Goal: Task Accomplishment & Management: Use online tool/utility

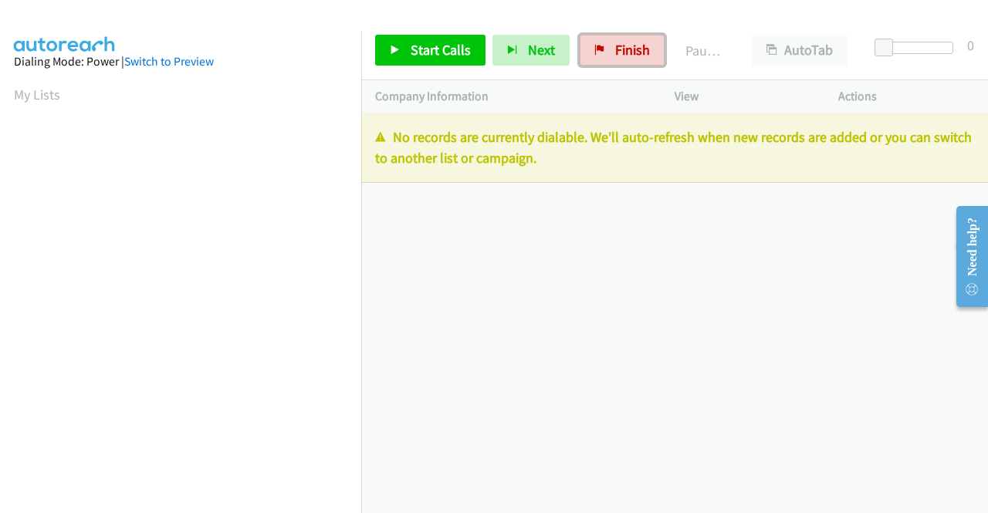
drag, startPoint x: 590, startPoint y: 44, endPoint x: 550, endPoint y: 75, distance: 50.6
click at [591, 45] on link "Finish" at bounding box center [622, 50] width 85 height 31
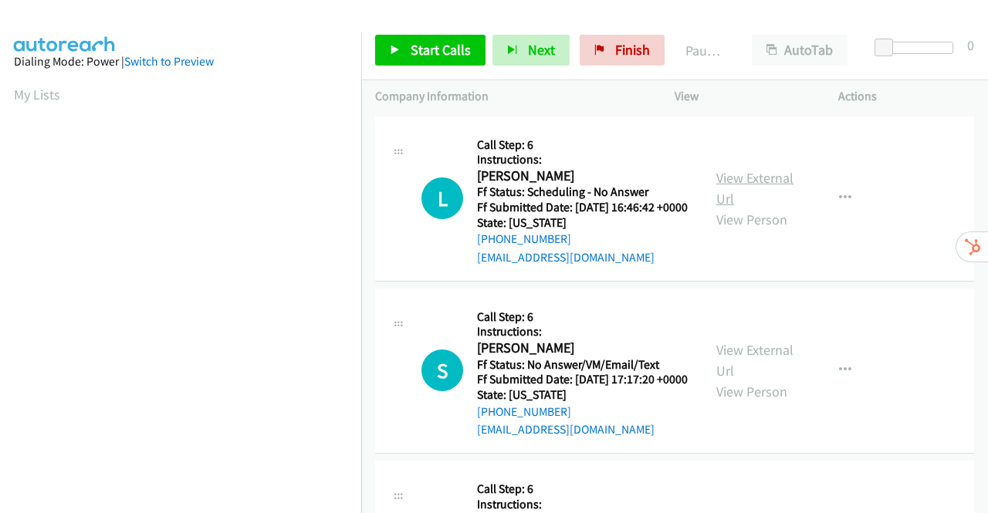
click at [743, 187] on link "View External Url" at bounding box center [754, 188] width 77 height 39
click at [743, 373] on link "View External Url" at bounding box center [754, 360] width 77 height 39
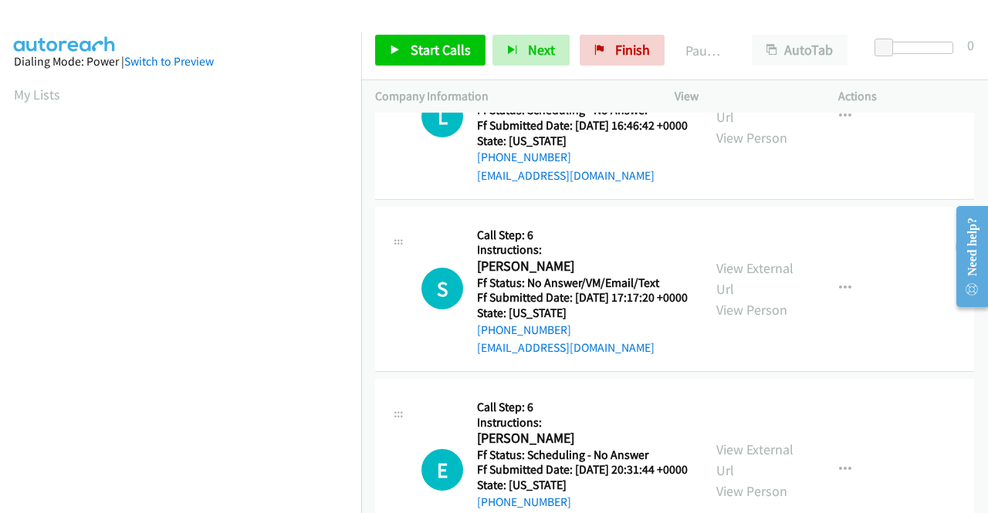
scroll to position [232, 0]
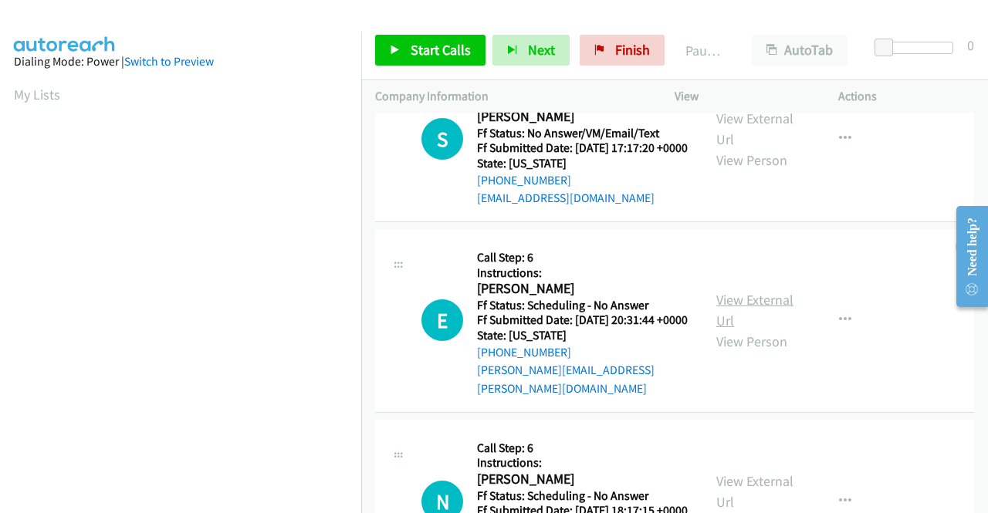
click at [749, 327] on link "View External Url" at bounding box center [754, 310] width 77 height 39
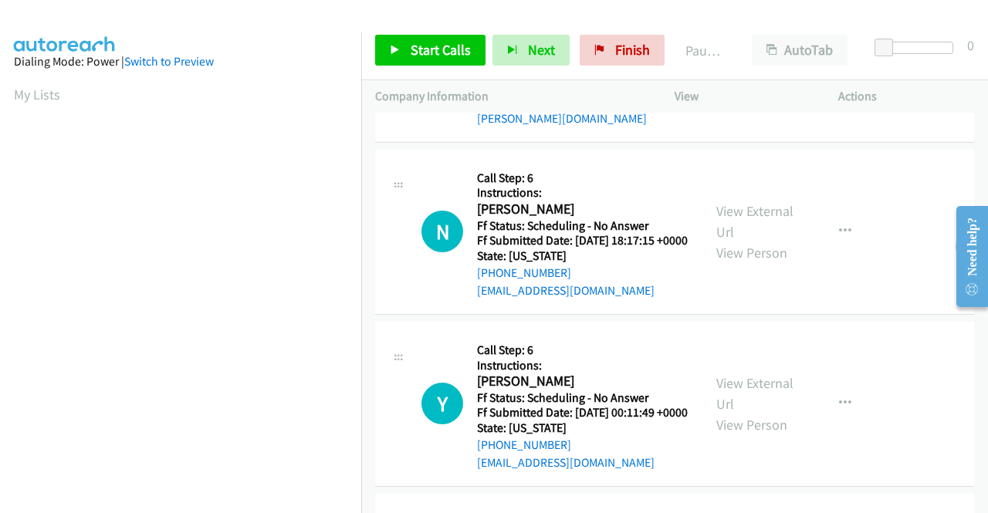
scroll to position [540, 0]
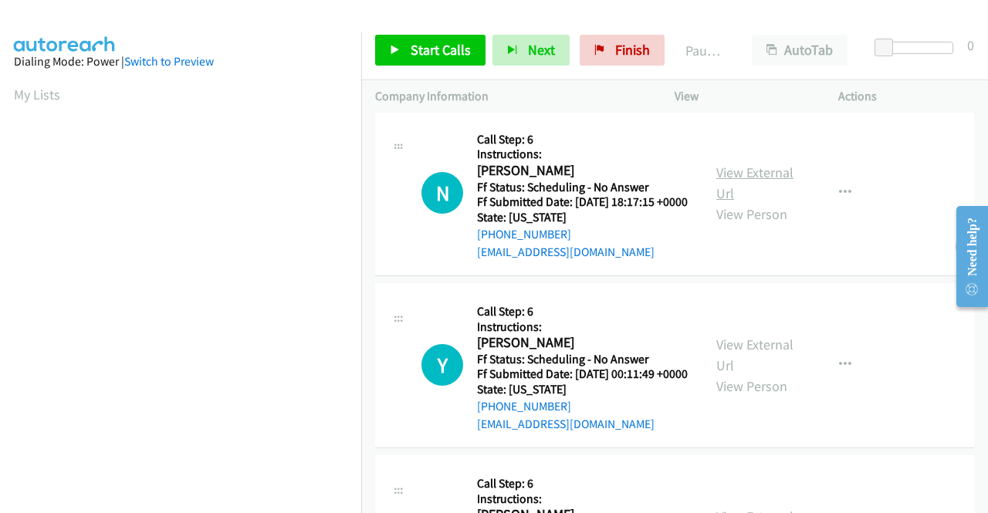
click at [747, 202] on link "View External Url" at bounding box center [754, 183] width 77 height 39
click at [754, 374] on link "View External Url" at bounding box center [754, 355] width 77 height 39
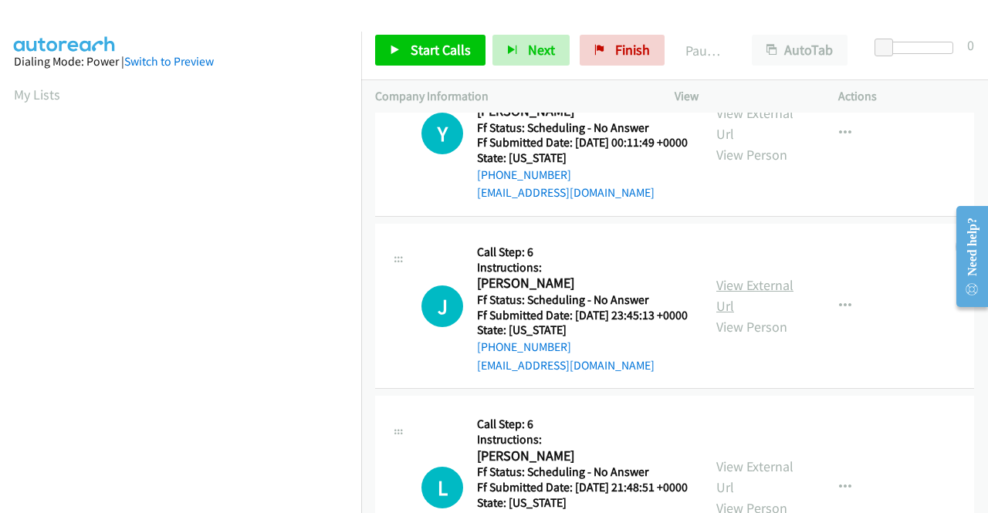
click at [726, 315] on link "View External Url" at bounding box center [754, 295] width 77 height 39
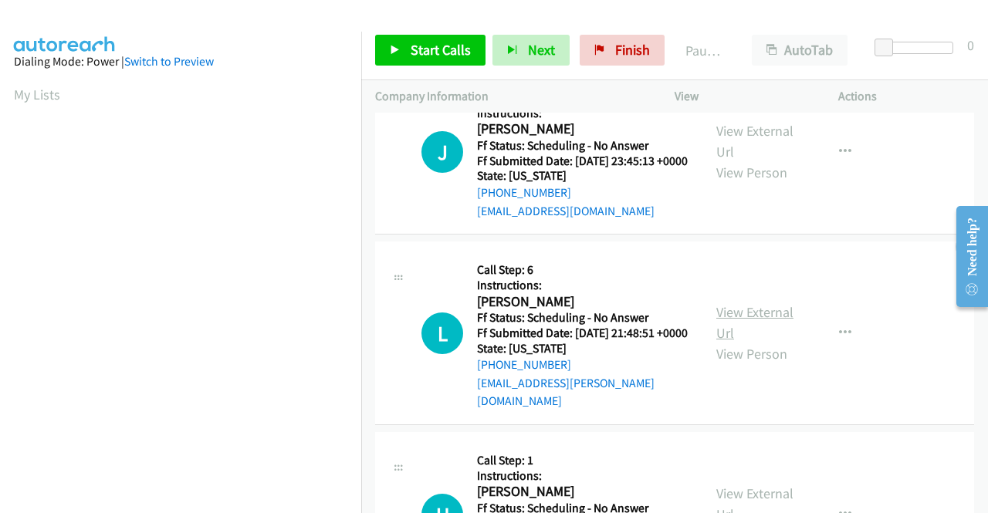
click at [755, 342] on link "View External Url" at bounding box center [754, 322] width 77 height 39
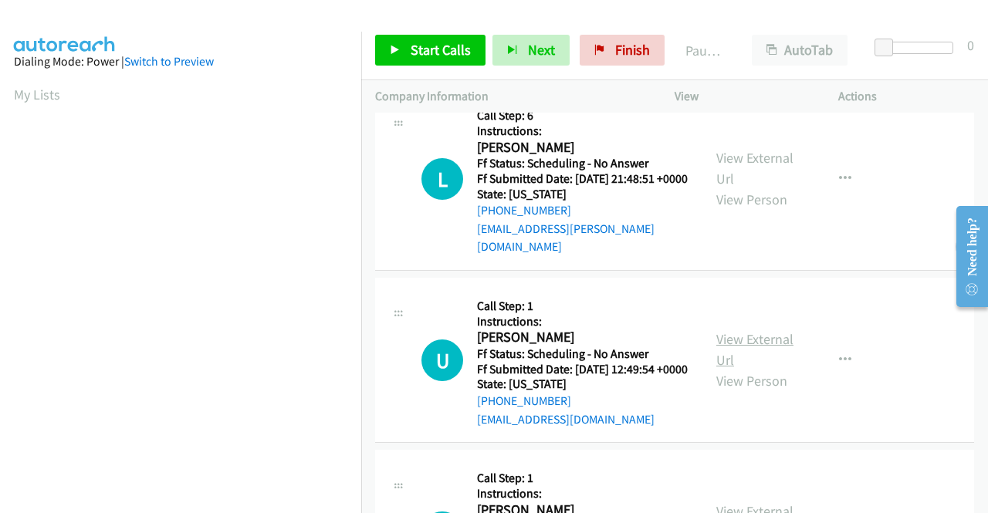
click at [764, 369] on link "View External Url" at bounding box center [754, 349] width 77 height 39
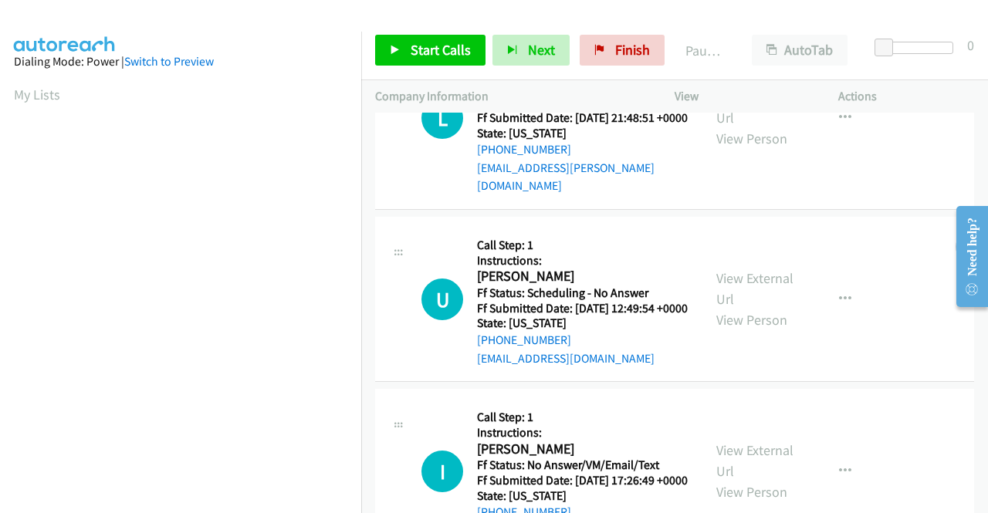
scroll to position [1235, 0]
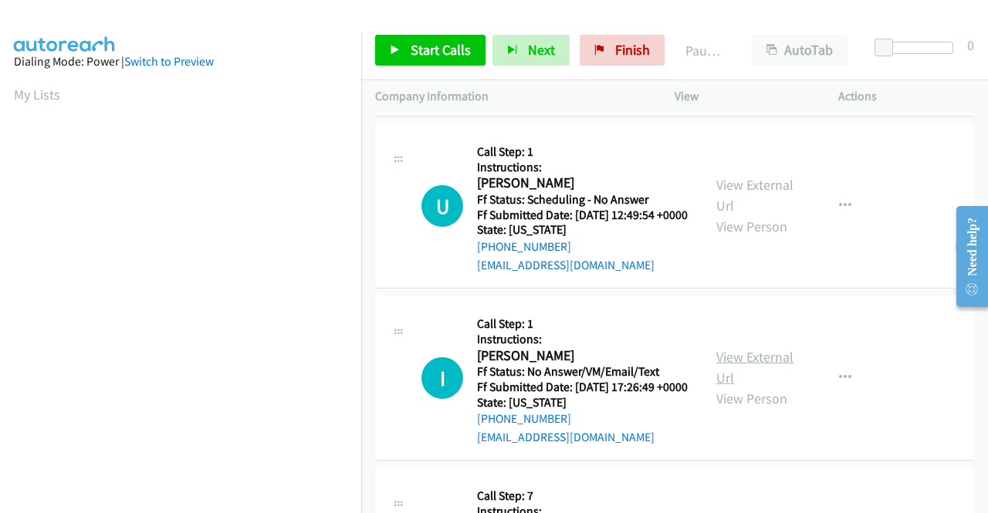
click at [764, 387] on link "View External Url" at bounding box center [754, 367] width 77 height 39
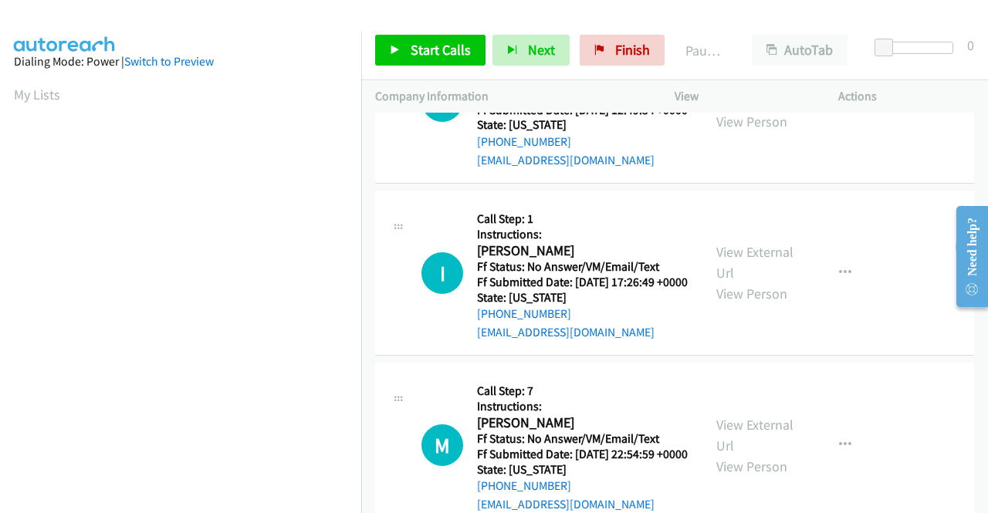
scroll to position [1467, 0]
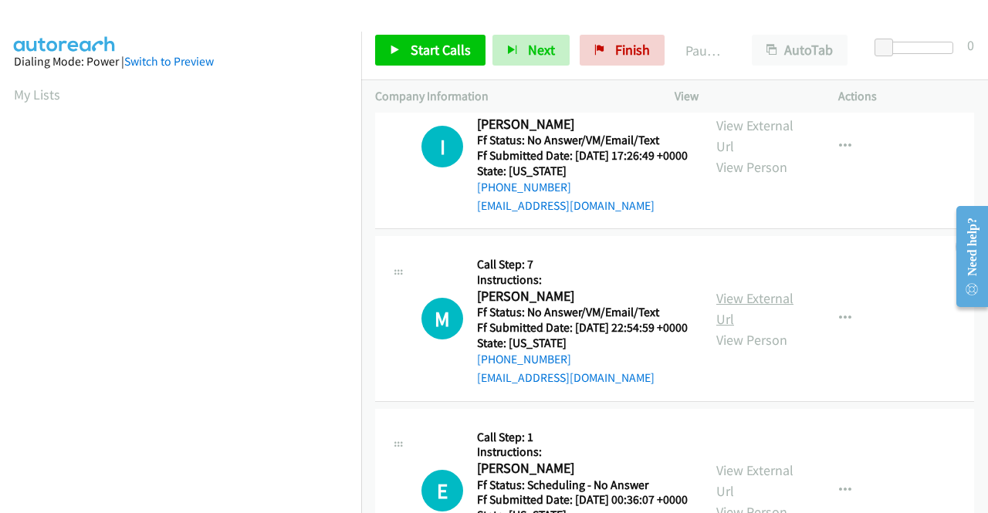
click at [740, 328] on link "View External Url" at bounding box center [754, 309] width 77 height 39
click at [411, 41] on span "Start Calls" at bounding box center [441, 50] width 60 height 18
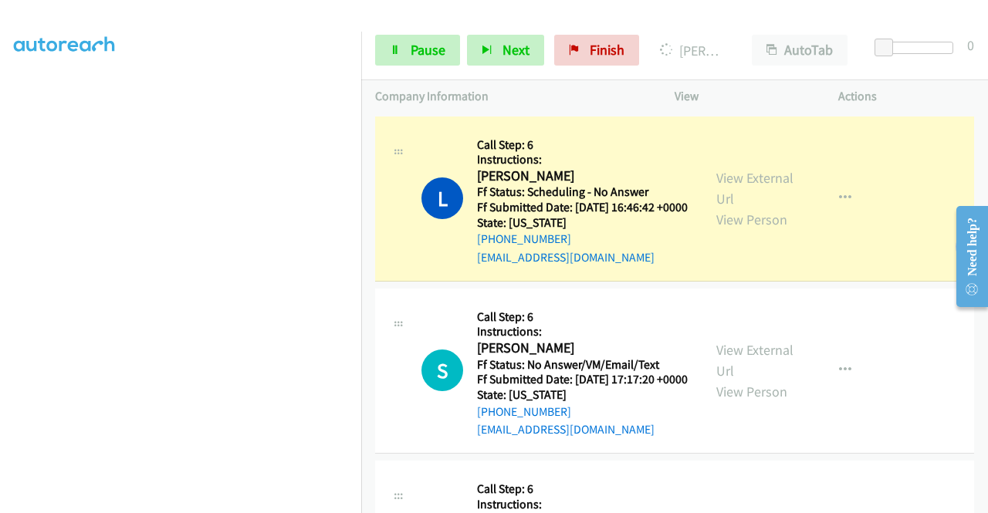
scroll to position [352, 0]
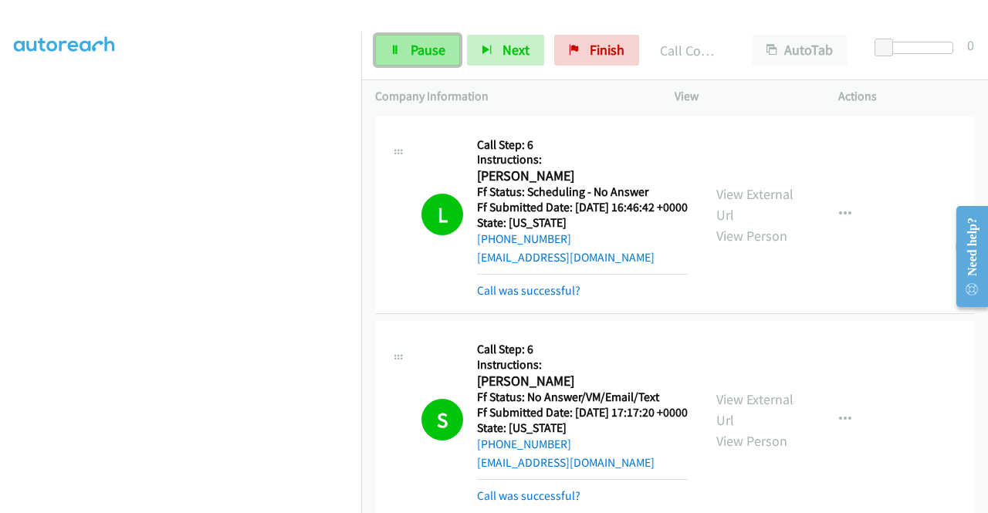
click at [422, 49] on span "Pause" at bounding box center [428, 50] width 35 height 18
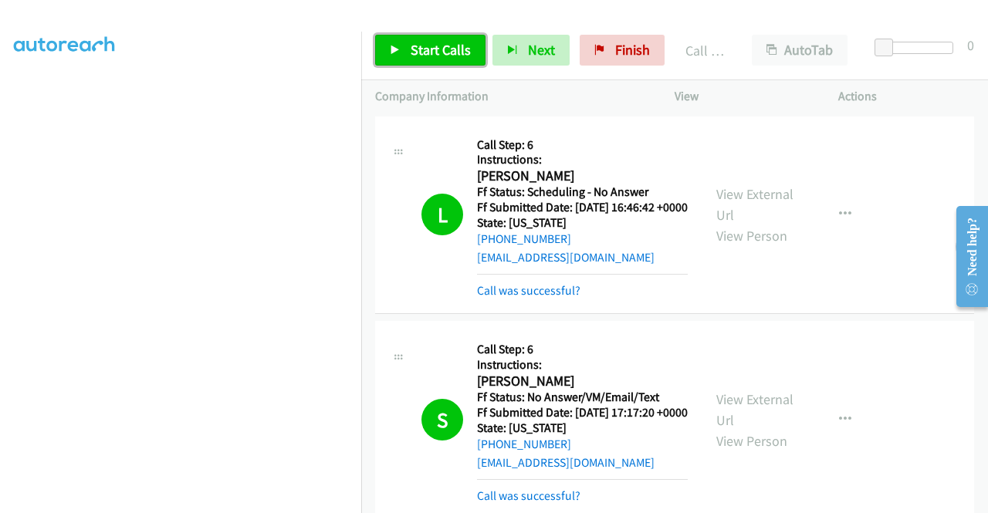
click at [391, 42] on link "Start Calls" at bounding box center [430, 50] width 110 height 31
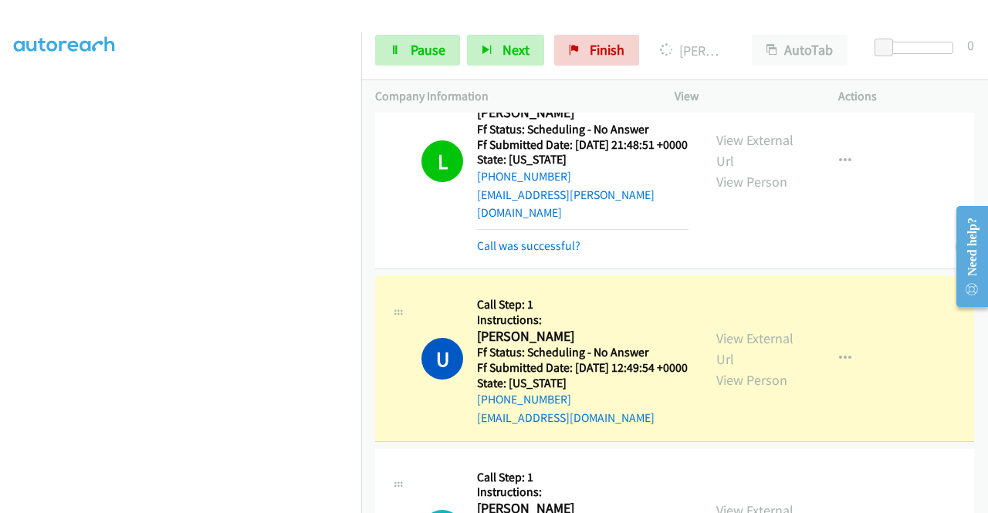
scroll to position [340, 0]
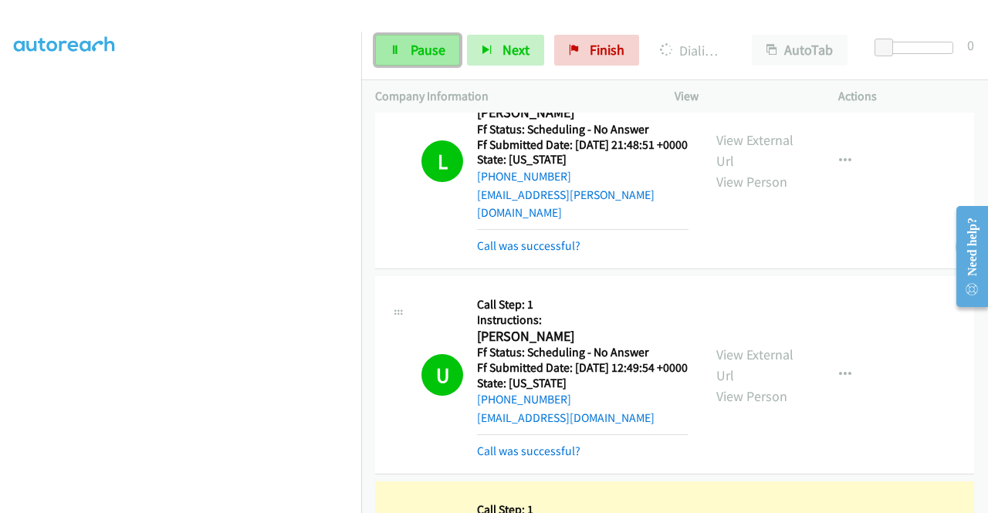
click at [413, 47] on span "Pause" at bounding box center [428, 50] width 35 height 18
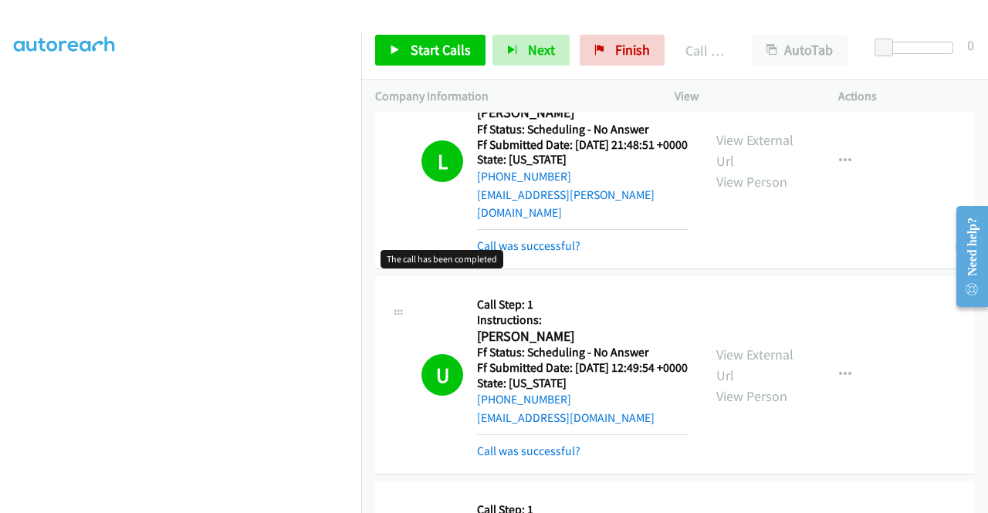
scroll to position [1377, 0]
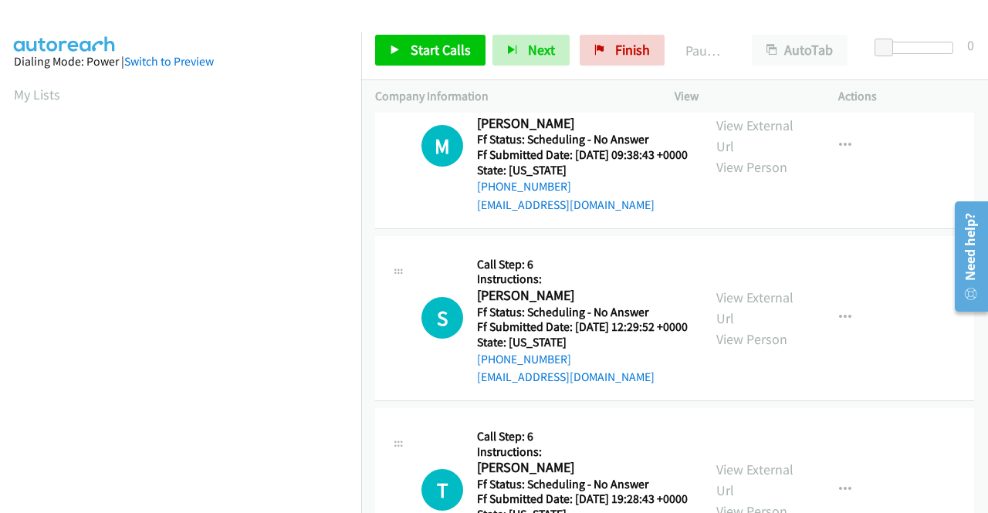
scroll to position [77, 0]
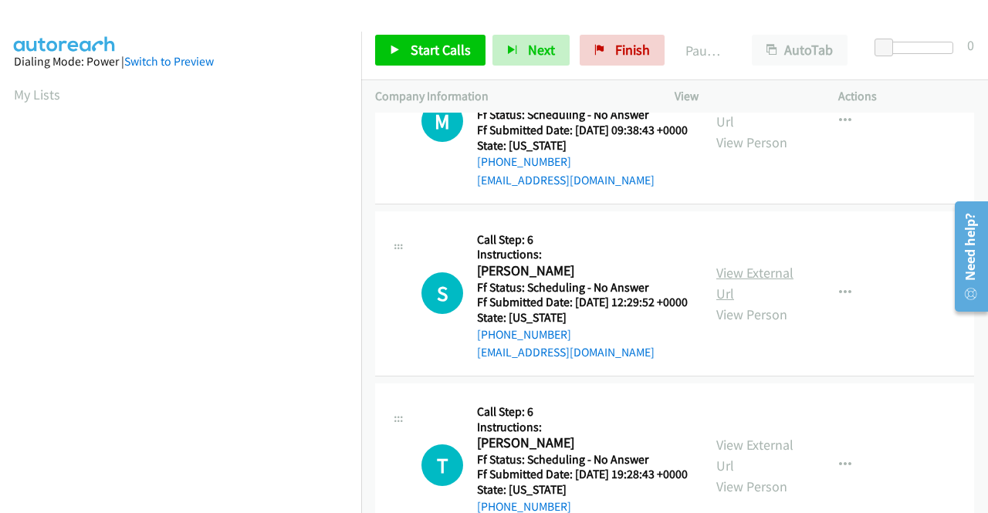
click at [738, 296] on link "View External Url" at bounding box center [754, 283] width 77 height 39
click at [409, 39] on link "Start Calls" at bounding box center [430, 50] width 110 height 31
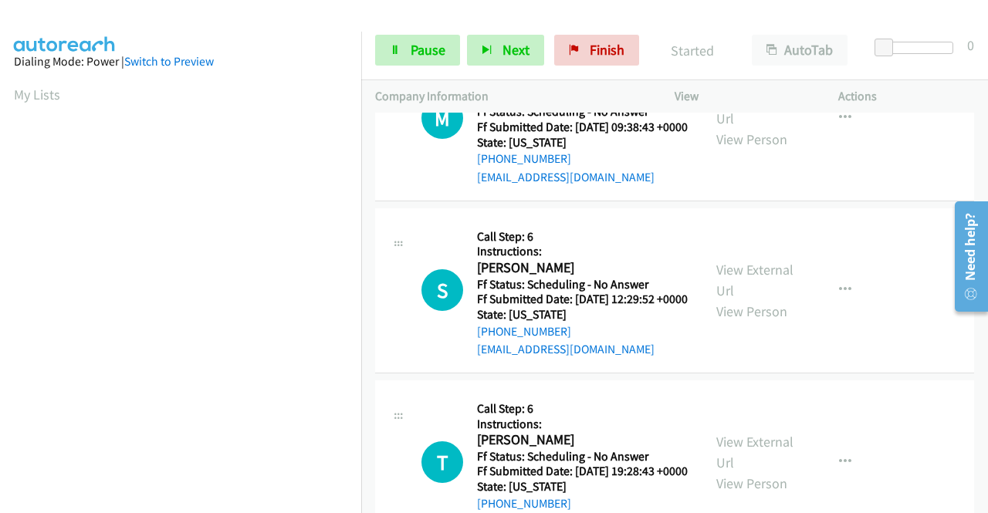
scroll to position [154, 0]
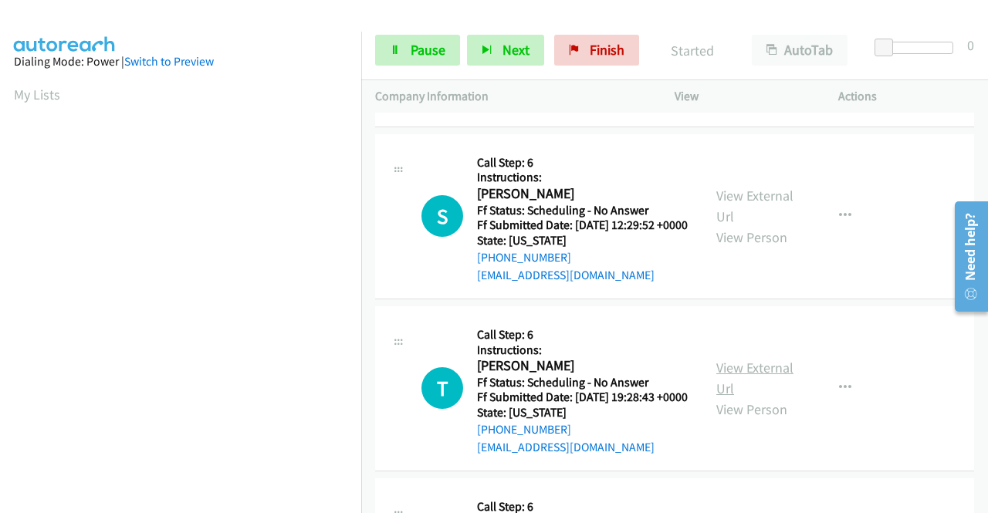
click at [741, 398] on link "View External Url" at bounding box center [754, 378] width 77 height 39
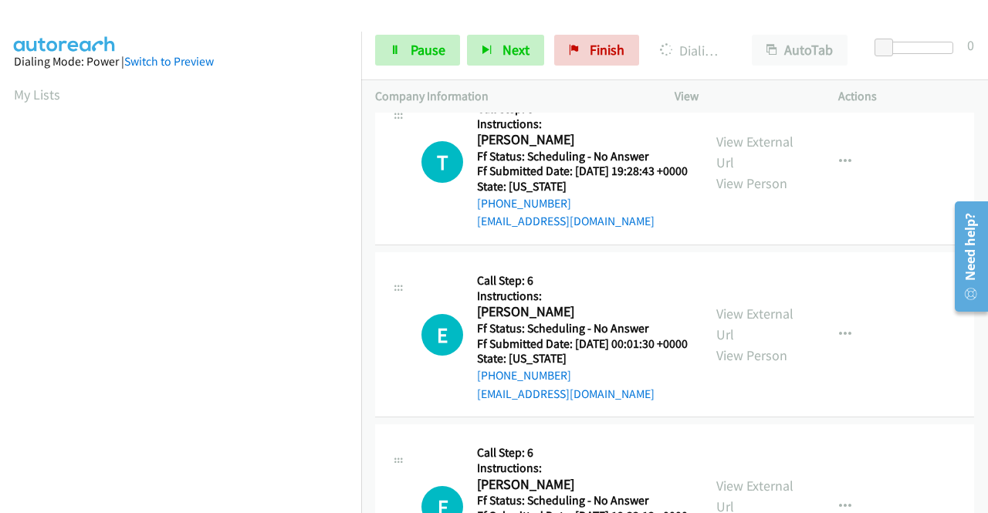
scroll to position [386, 0]
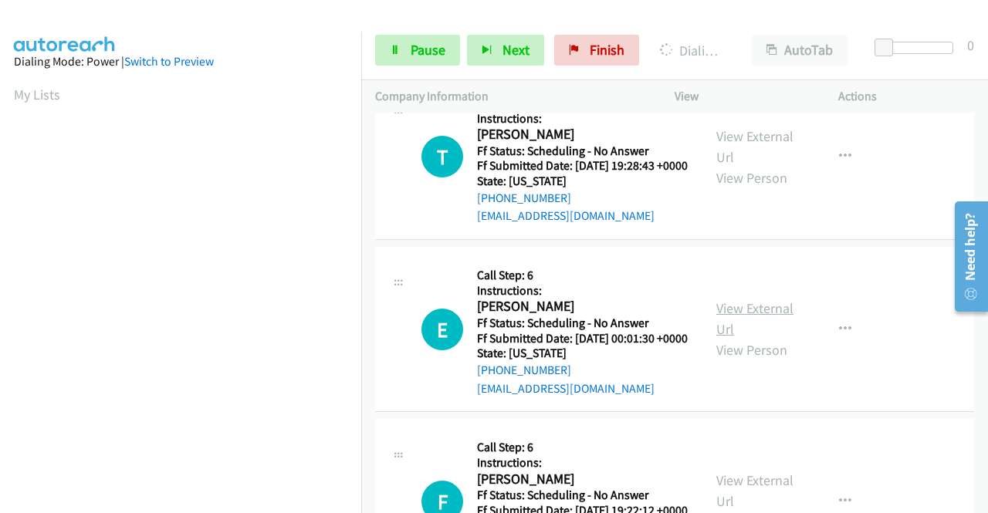
click at [740, 338] on link "View External Url" at bounding box center [754, 319] width 77 height 39
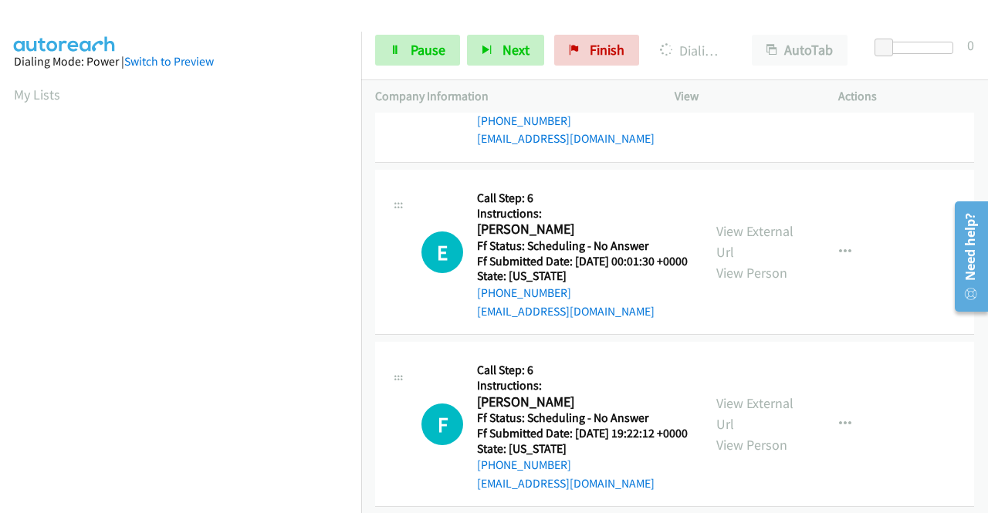
scroll to position [540, 0]
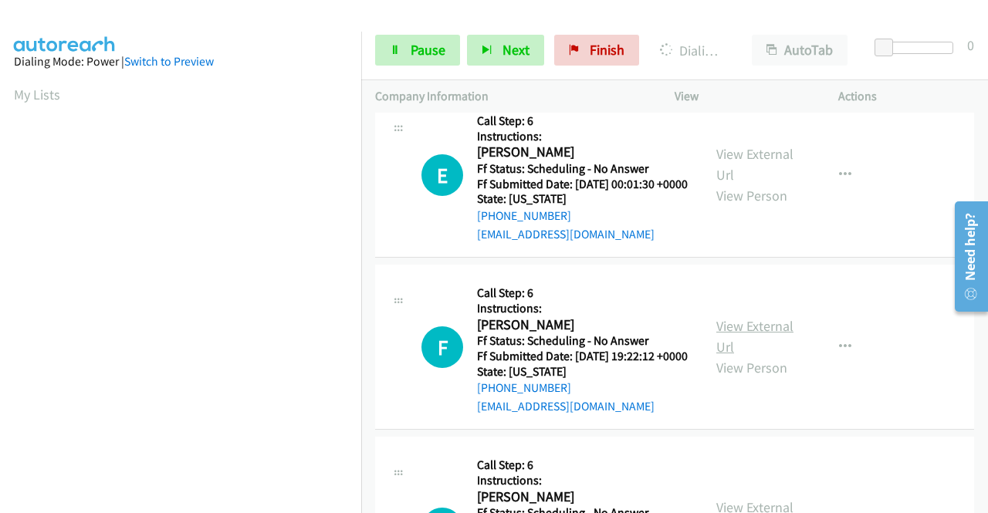
click at [723, 356] on link "View External Url" at bounding box center [754, 336] width 77 height 39
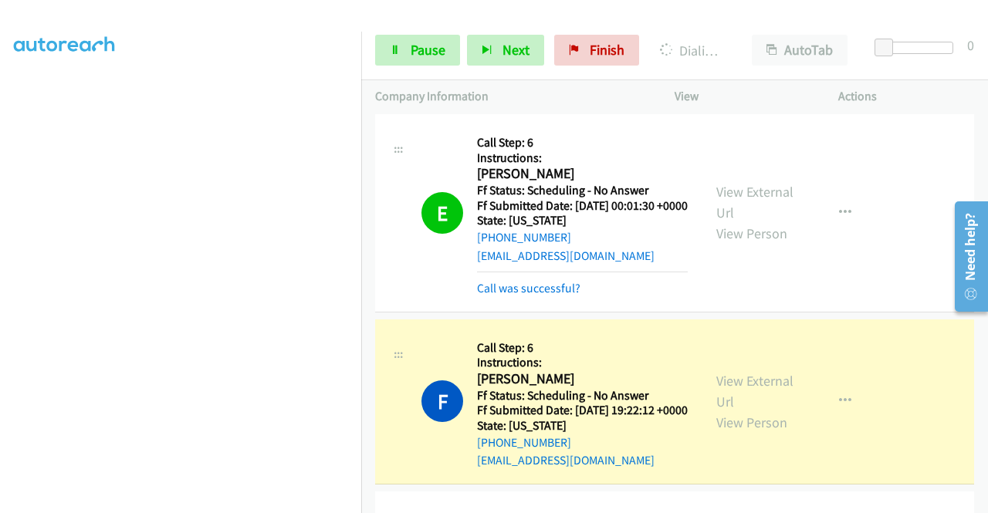
scroll to position [352, 0]
click at [428, 53] on span "Pause" at bounding box center [428, 50] width 35 height 18
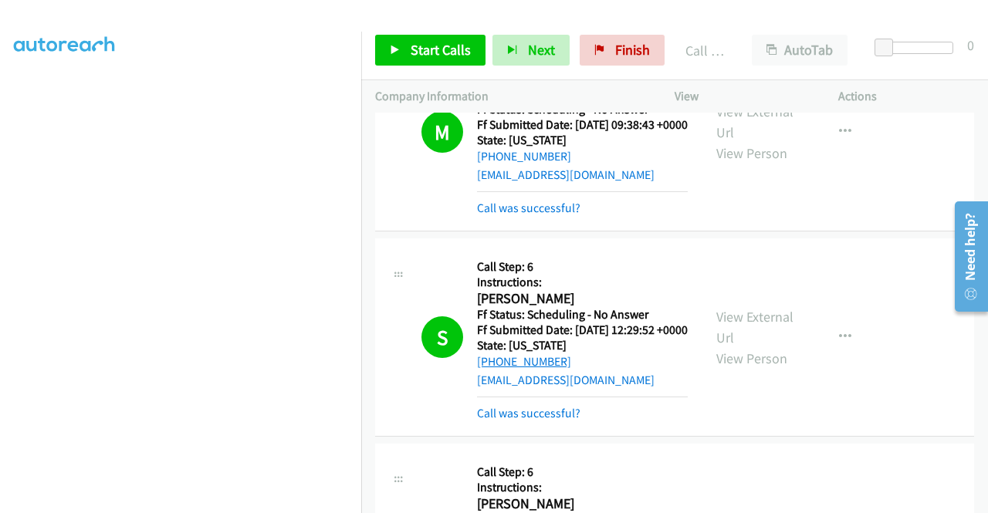
scroll to position [0, 0]
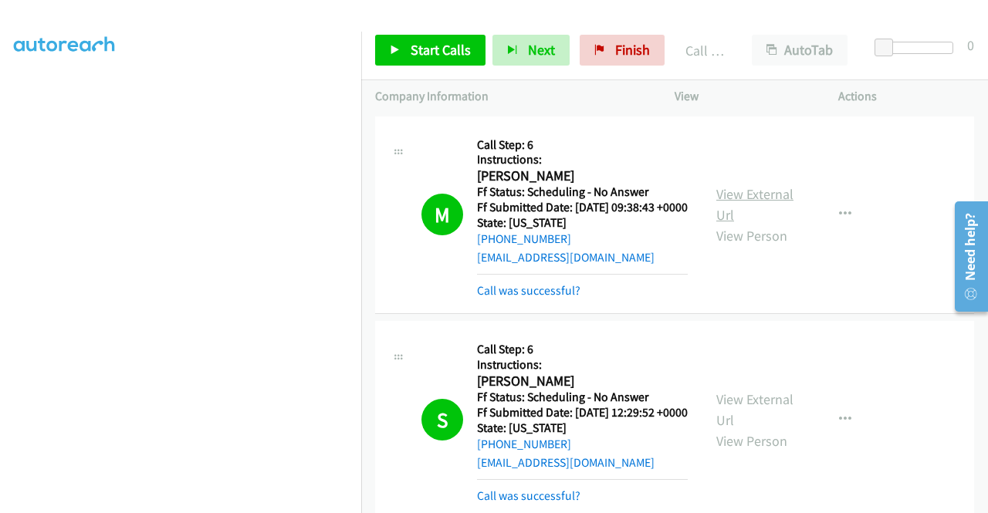
click at [749, 202] on link "View External Url" at bounding box center [754, 204] width 77 height 39
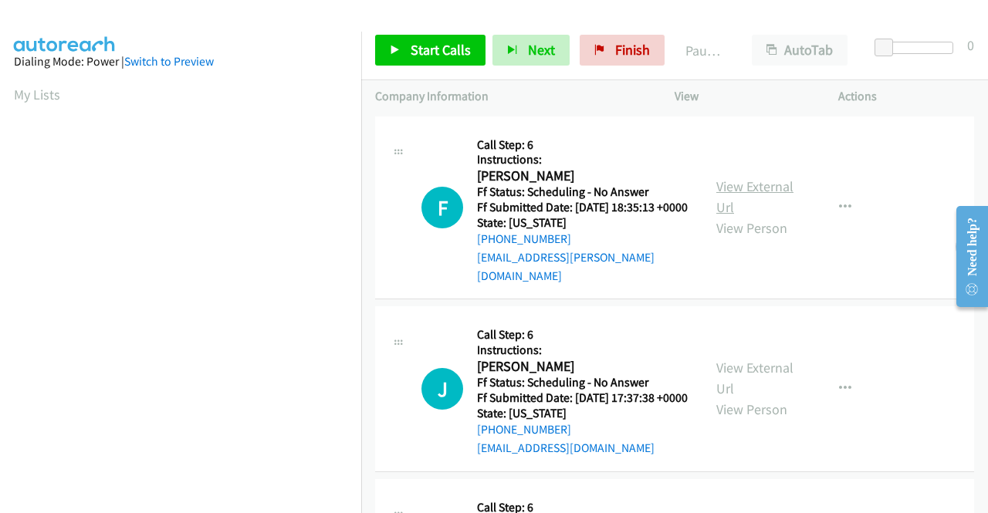
click at [743, 185] on link "View External Url" at bounding box center [754, 197] width 77 height 39
click at [756, 376] on link "View External Url" at bounding box center [754, 378] width 77 height 39
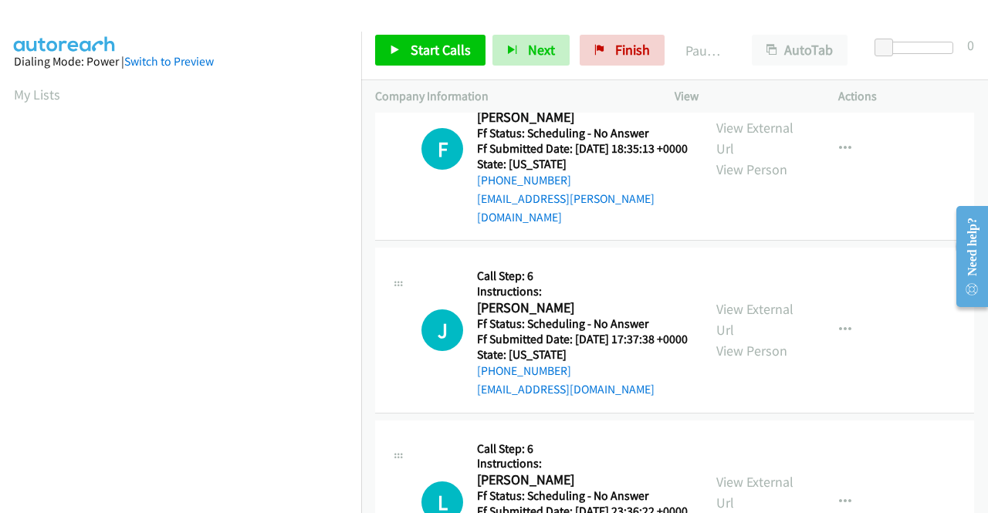
scroll to position [154, 0]
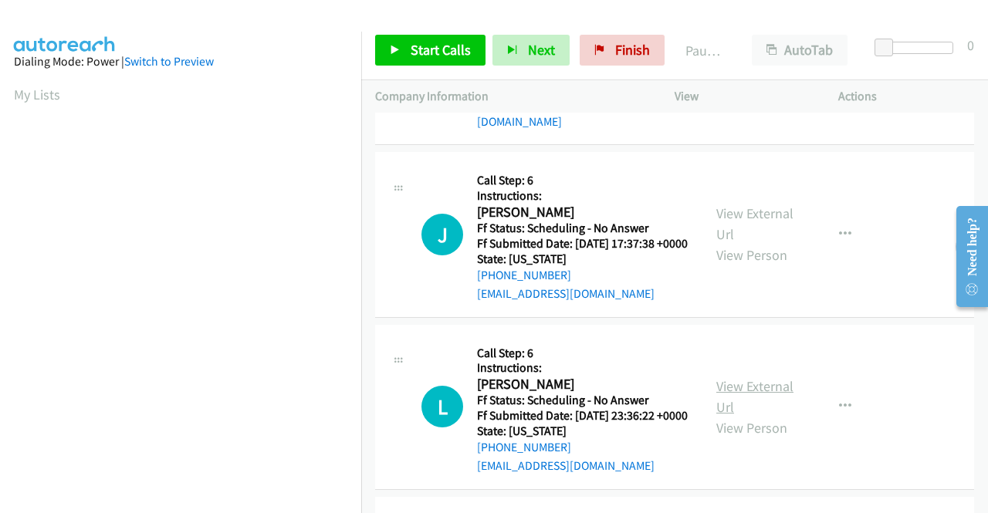
click at [748, 402] on link "View External Url" at bounding box center [754, 397] width 77 height 39
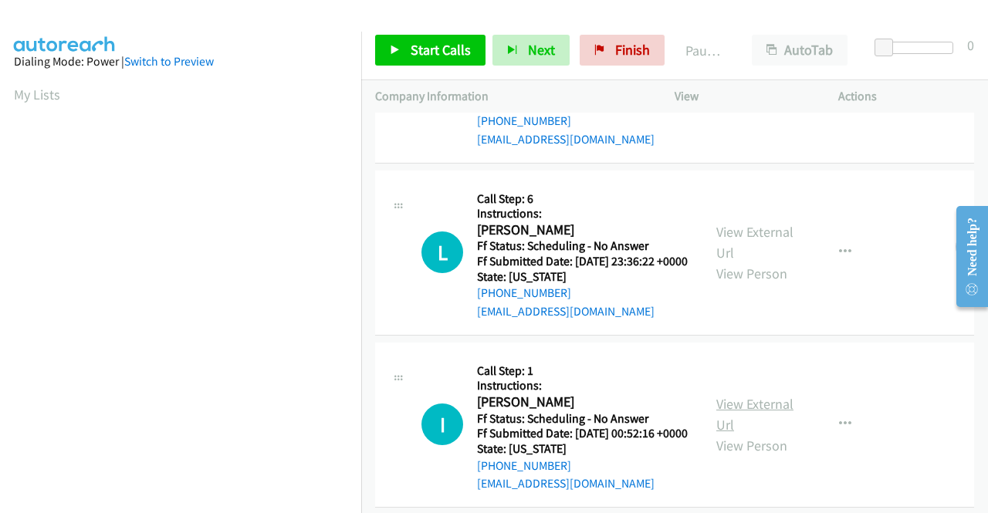
click at [749, 434] on link "View External Url" at bounding box center [754, 414] width 77 height 39
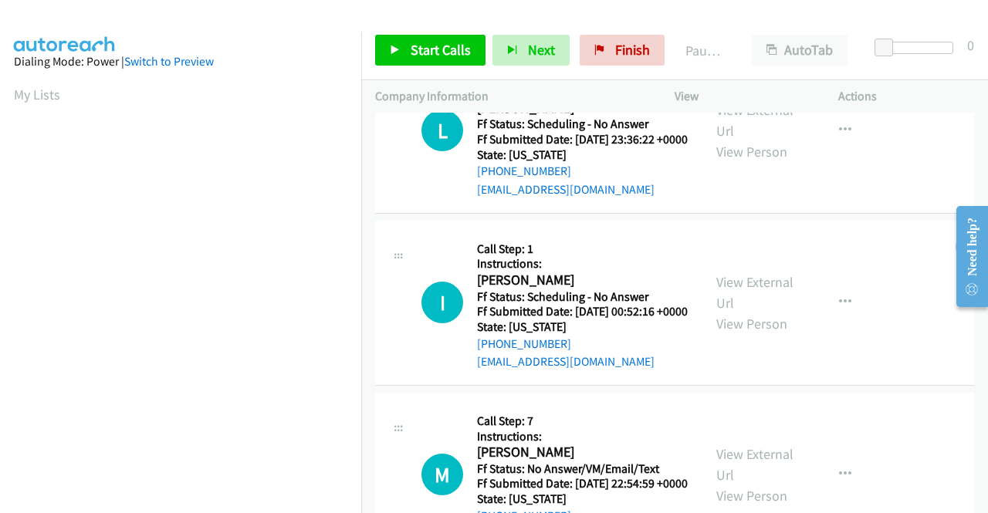
scroll to position [463, 0]
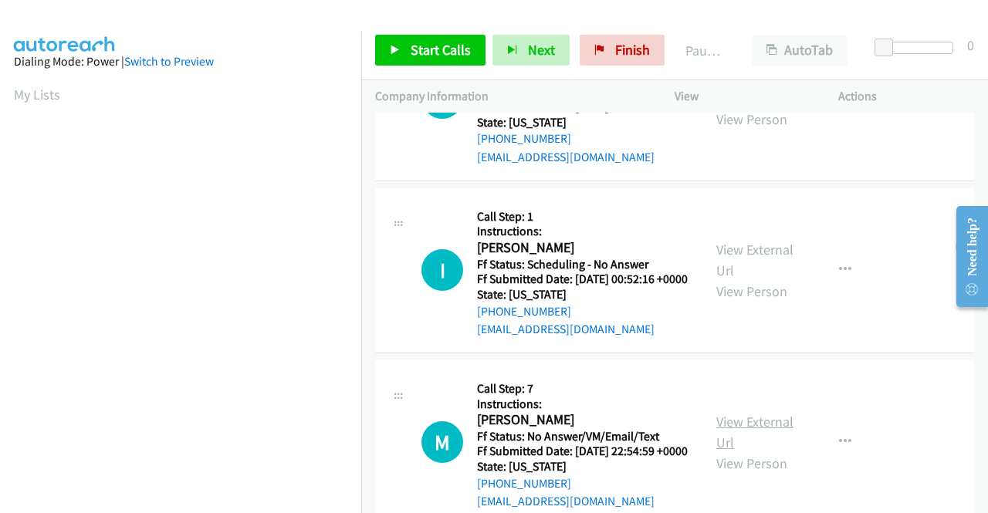
click at [774, 452] on link "View External Url" at bounding box center [754, 432] width 77 height 39
click at [420, 49] on span "Start Calls" at bounding box center [441, 50] width 60 height 18
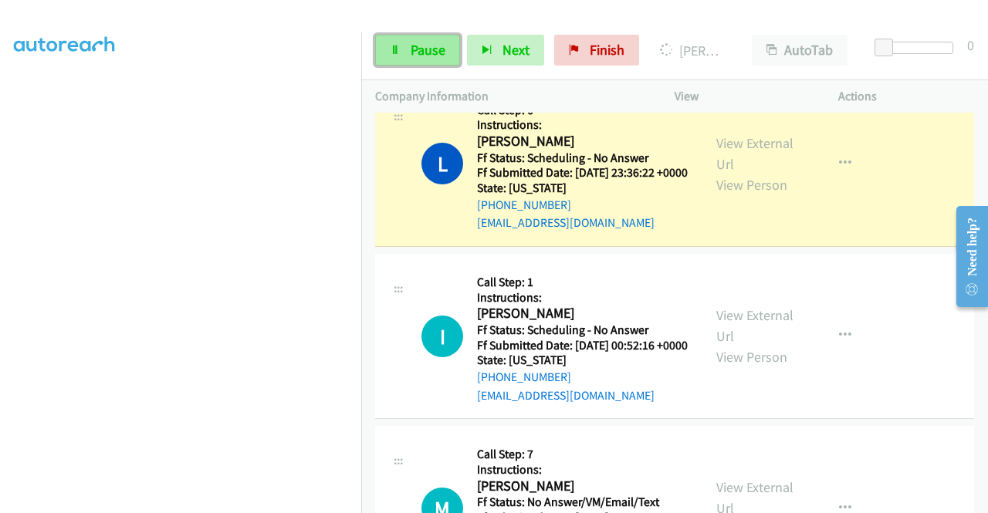
click at [415, 39] on link "Pause" at bounding box center [417, 50] width 85 height 31
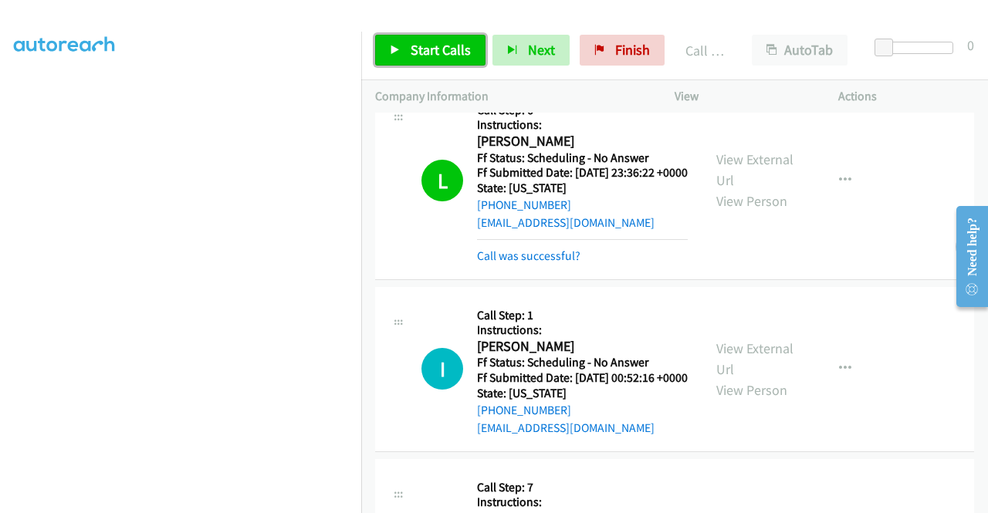
click at [405, 50] on link "Start Calls" at bounding box center [430, 50] width 110 height 31
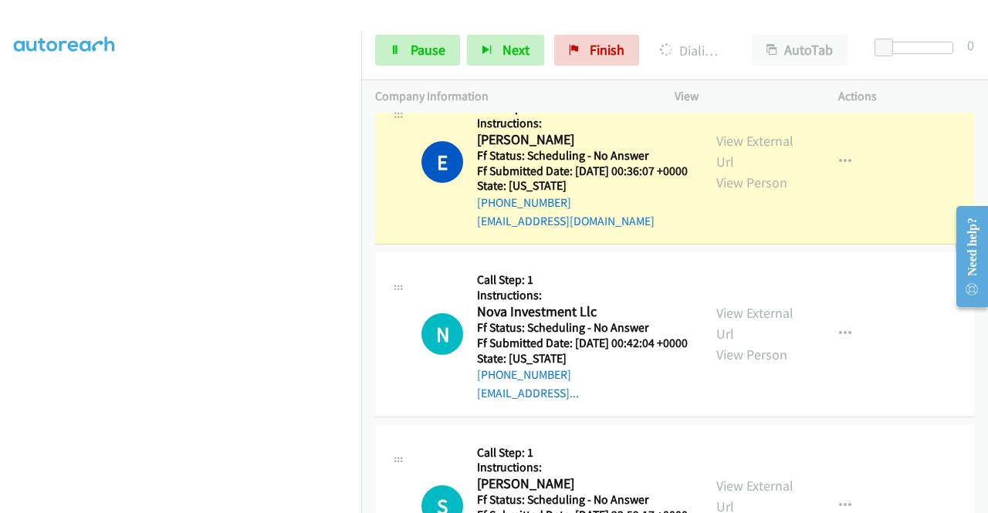
scroll to position [926, 0]
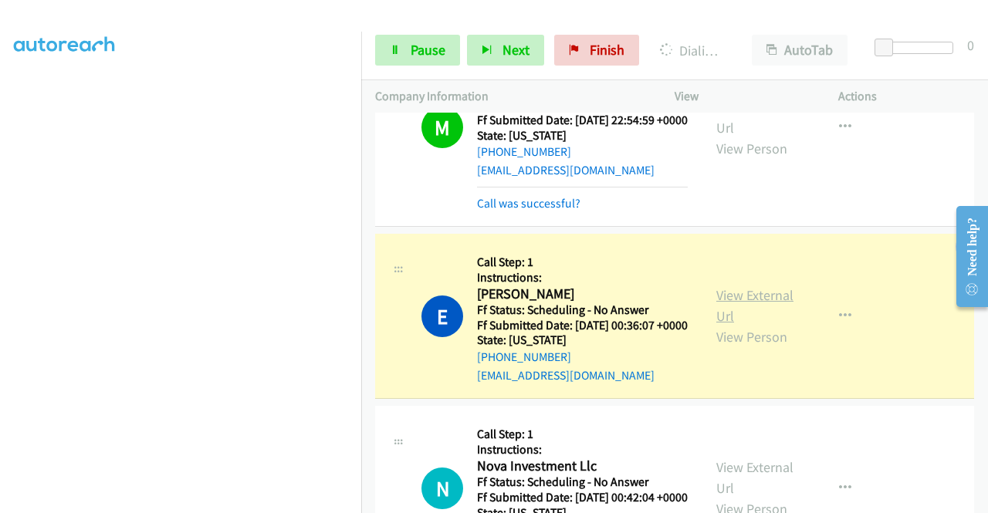
click at [760, 325] on link "View External Url" at bounding box center [754, 305] width 77 height 39
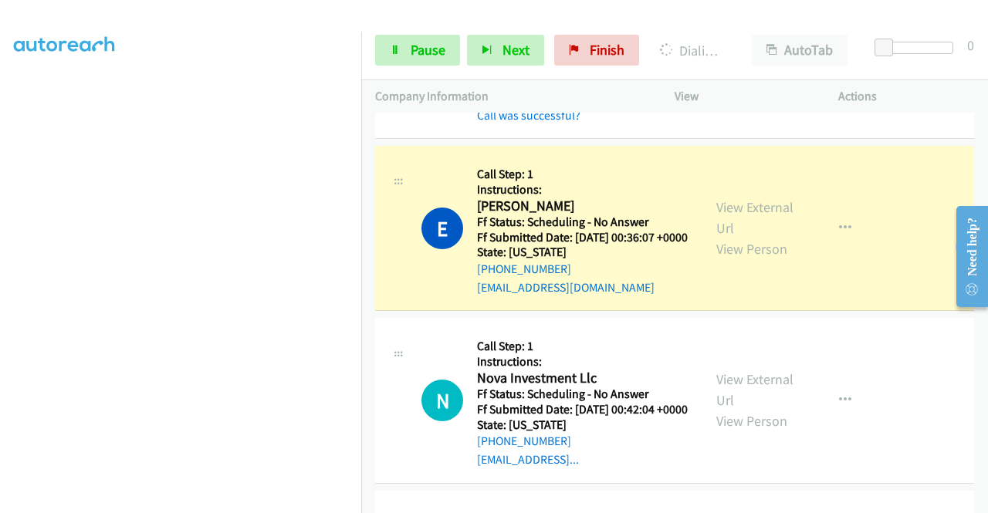
scroll to position [1158, 0]
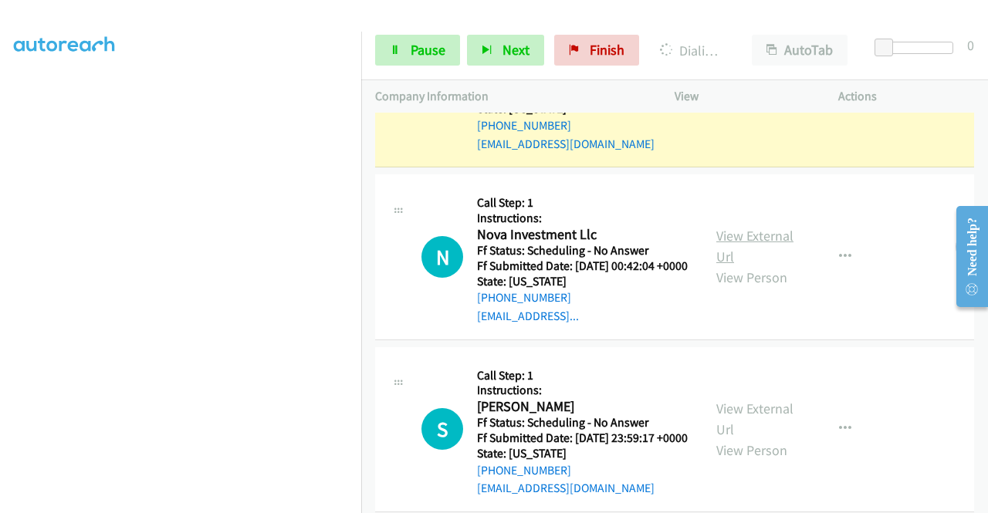
click at [731, 266] on link "View External Url" at bounding box center [754, 246] width 77 height 39
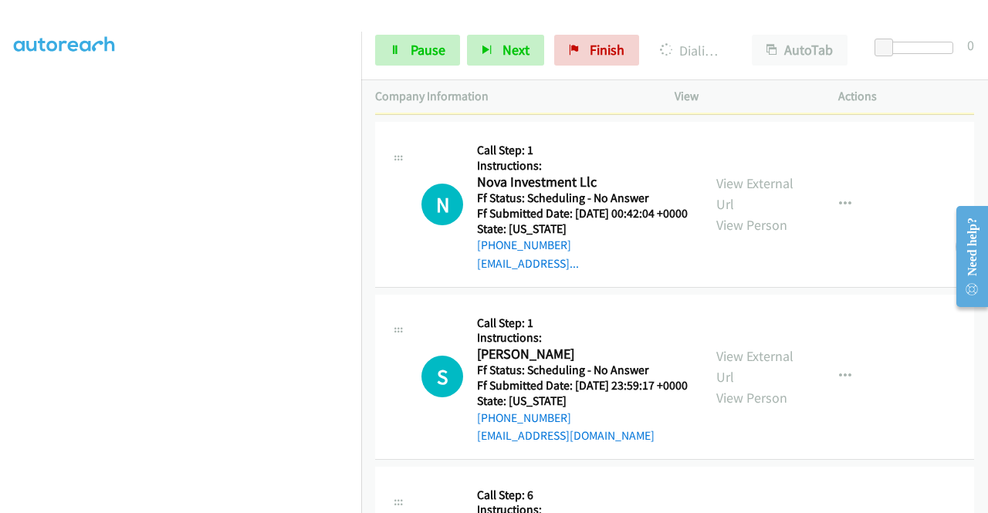
scroll to position [1235, 0]
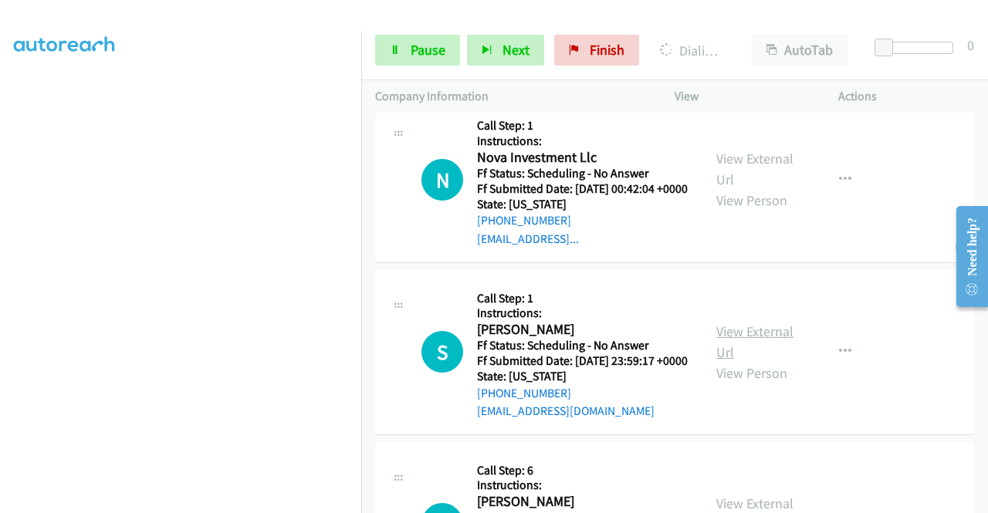
click at [746, 361] on link "View External Url" at bounding box center [754, 342] width 77 height 39
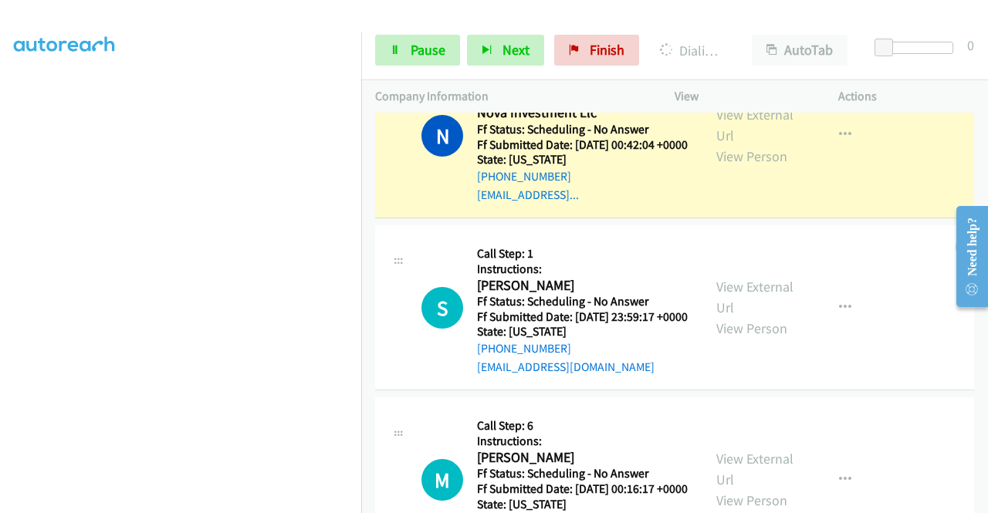
scroll to position [1467, 0]
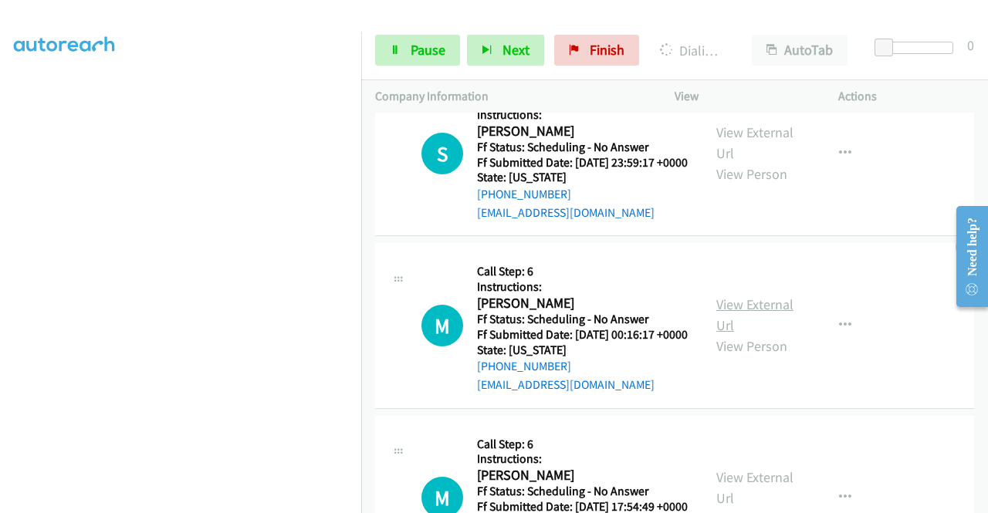
click at [763, 334] on link "View External Url" at bounding box center [754, 315] width 77 height 39
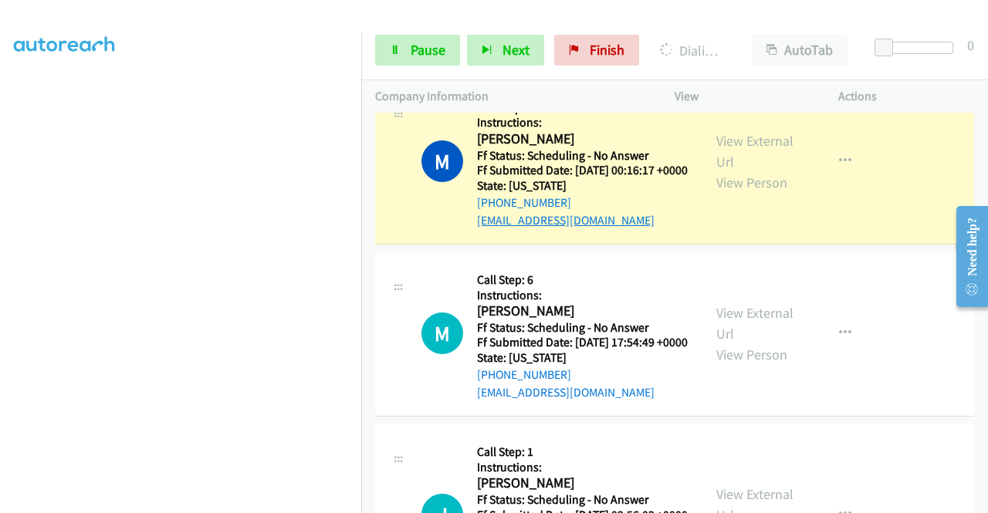
scroll to position [1776, 0]
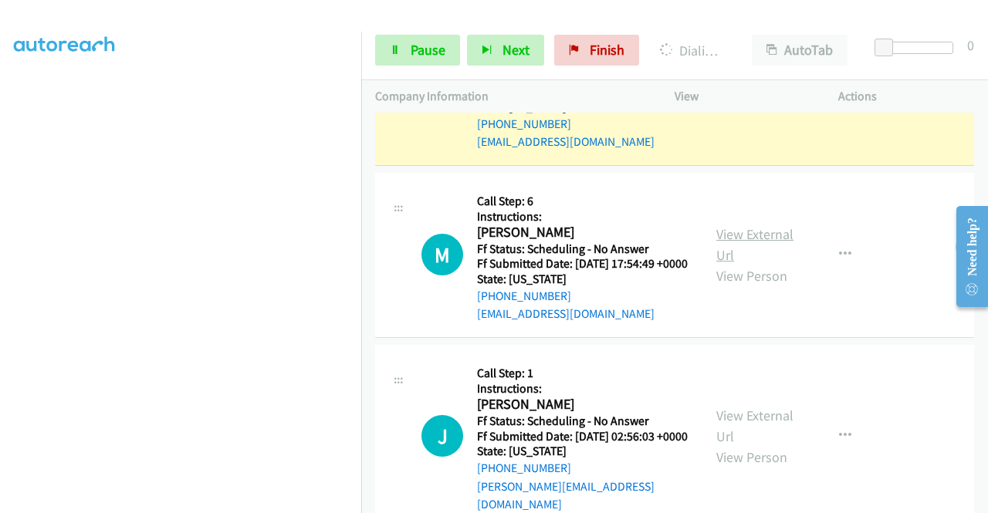
click at [777, 264] on link "View External Url" at bounding box center [754, 244] width 77 height 39
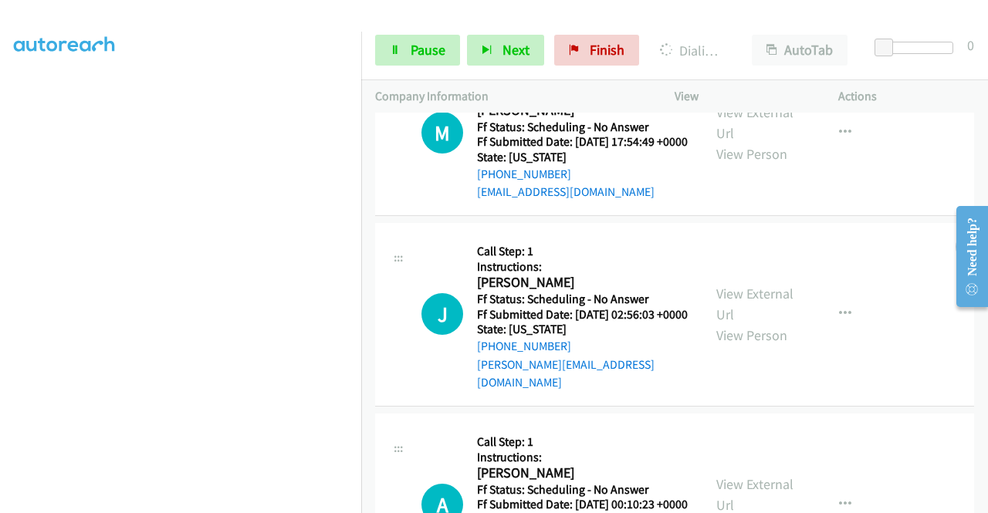
scroll to position [2007, 0]
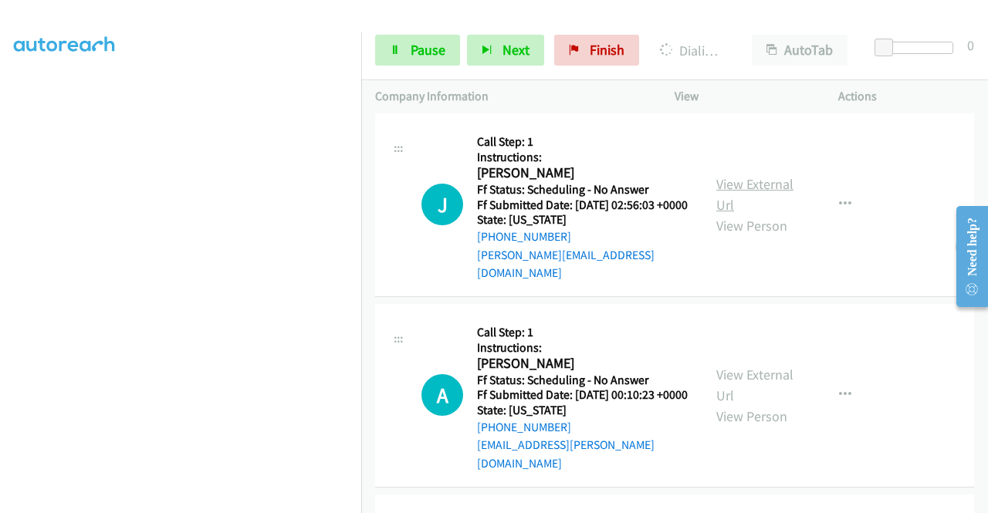
click at [757, 214] on link "View External Url" at bounding box center [754, 194] width 77 height 39
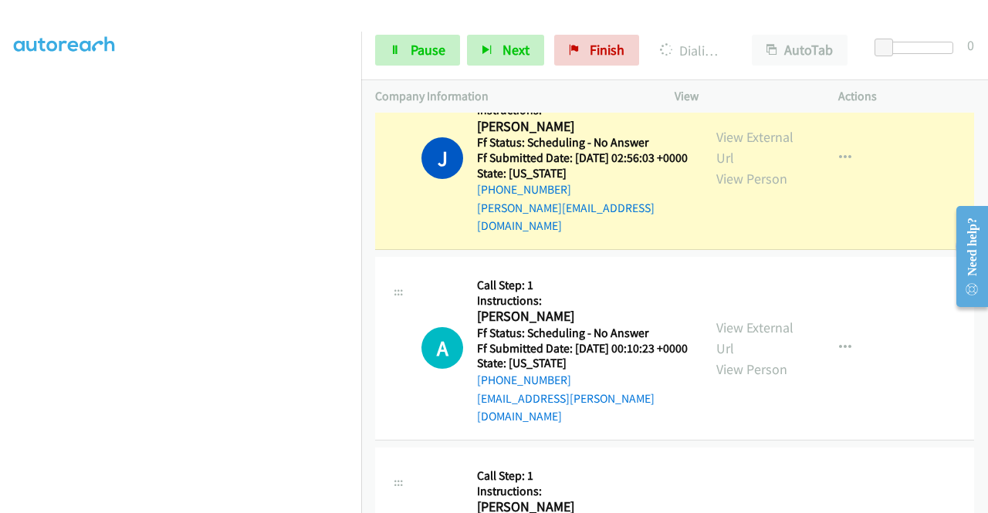
scroll to position [2210, 0]
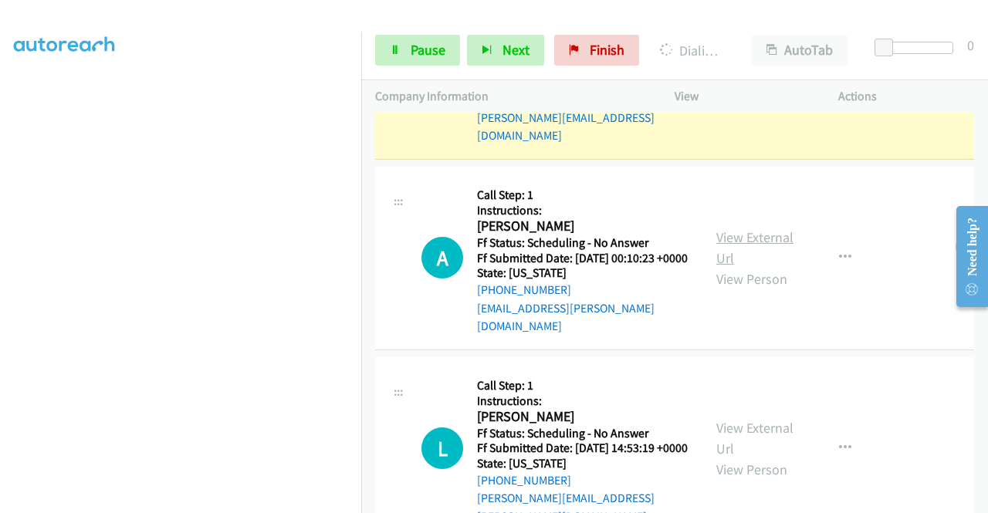
click at [750, 267] on link "View External Url" at bounding box center [754, 248] width 77 height 39
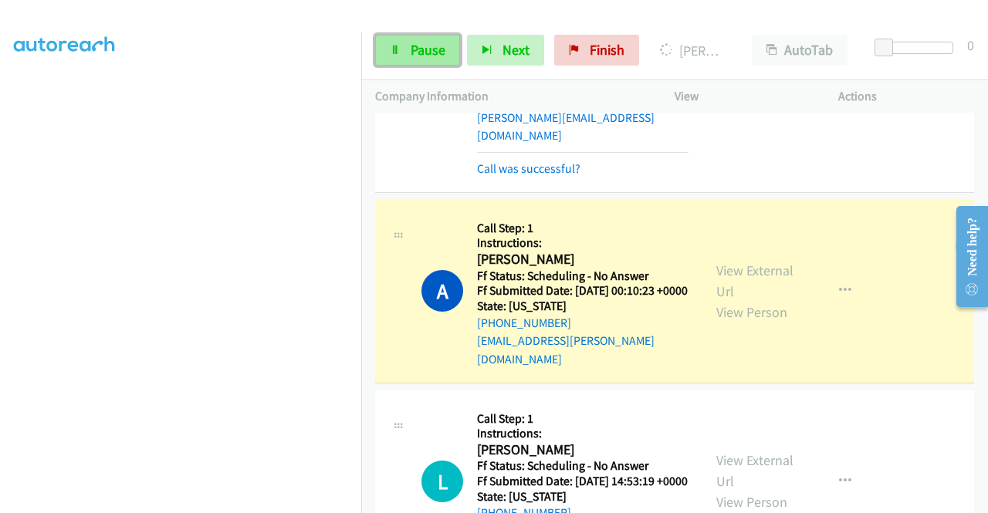
drag, startPoint x: 425, startPoint y: 48, endPoint x: 426, endPoint y: 58, distance: 10.1
click at [425, 48] on span "Pause" at bounding box center [428, 50] width 35 height 18
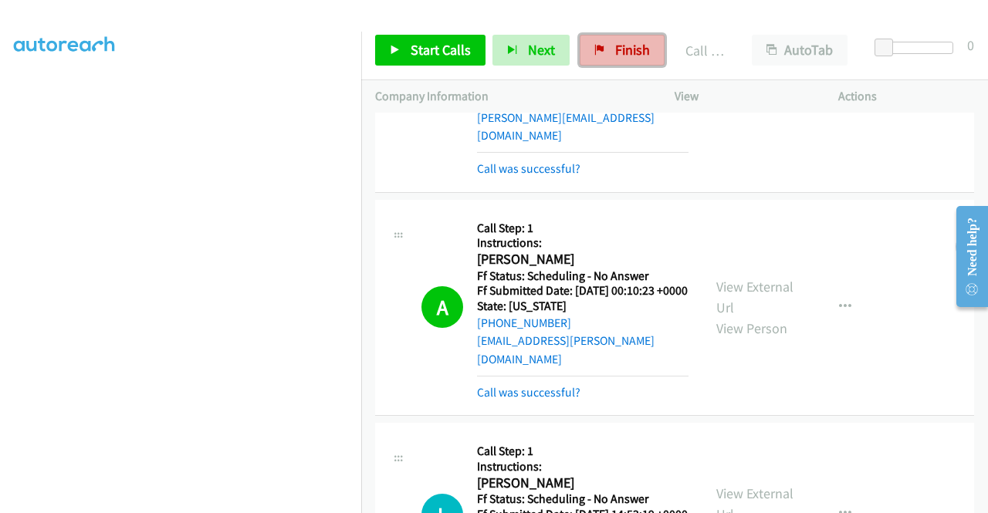
click at [605, 46] on link "Finish" at bounding box center [622, 50] width 85 height 31
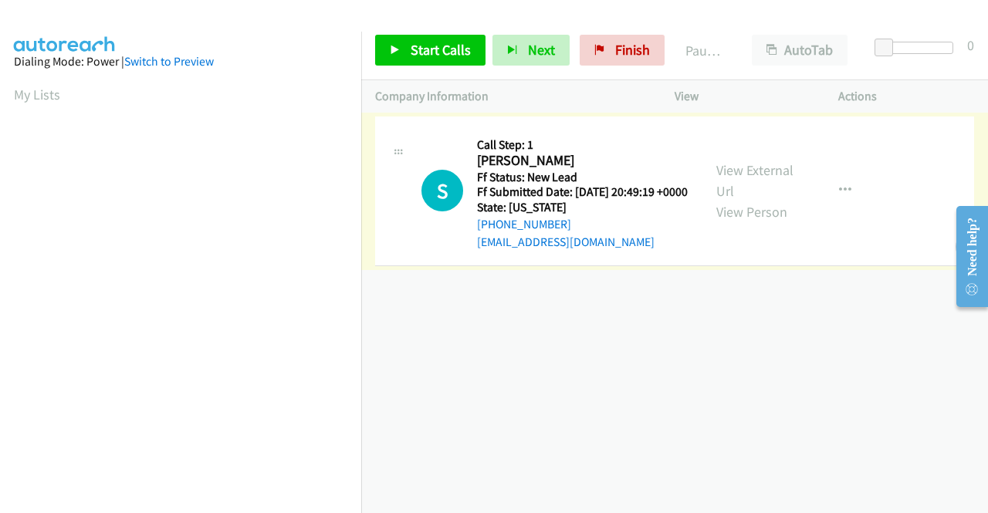
click at [752, 182] on link "View External Url" at bounding box center [754, 180] width 77 height 39
click at [754, 178] on link "View External Url" at bounding box center [754, 180] width 77 height 39
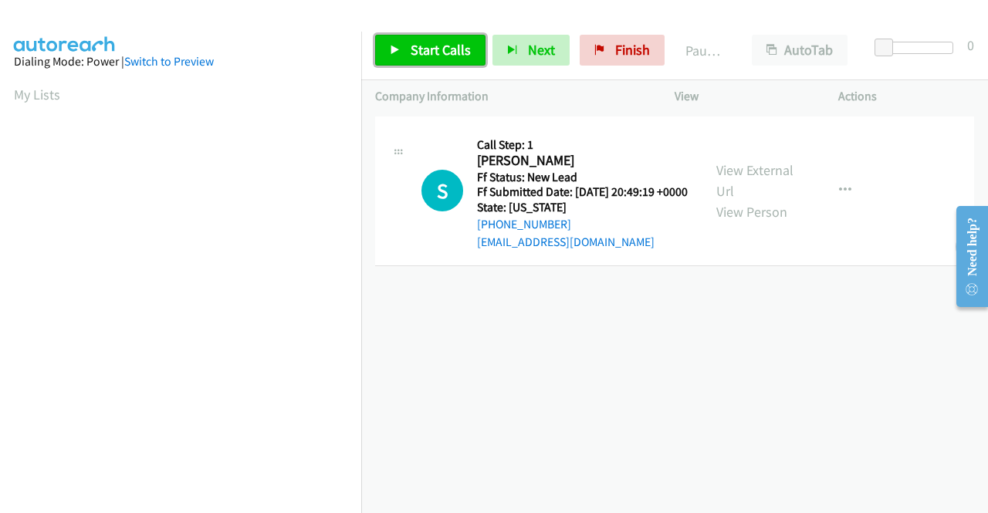
drag, startPoint x: 412, startPoint y: 38, endPoint x: 579, endPoint y: 37, distance: 166.8
click at [412, 38] on link "Start Calls" at bounding box center [430, 50] width 110 height 31
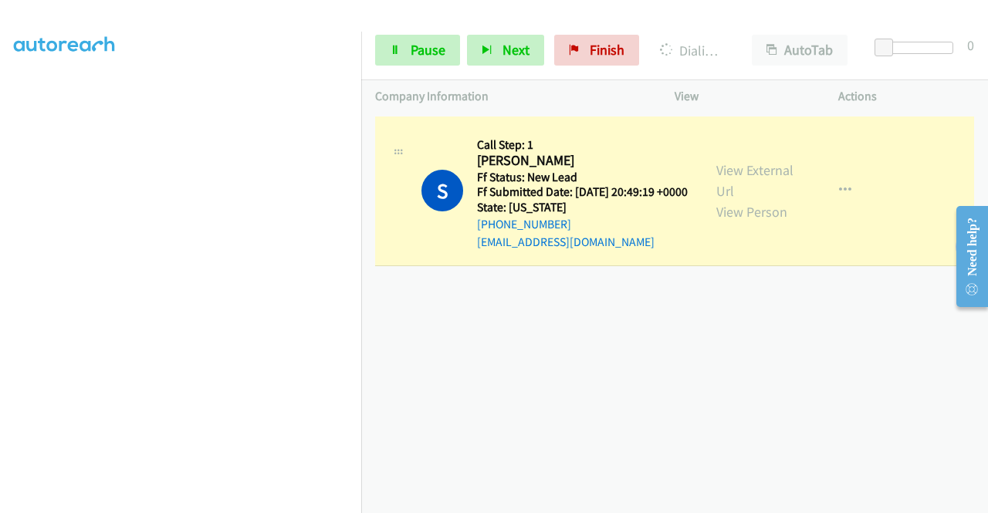
scroll to position [352, 0]
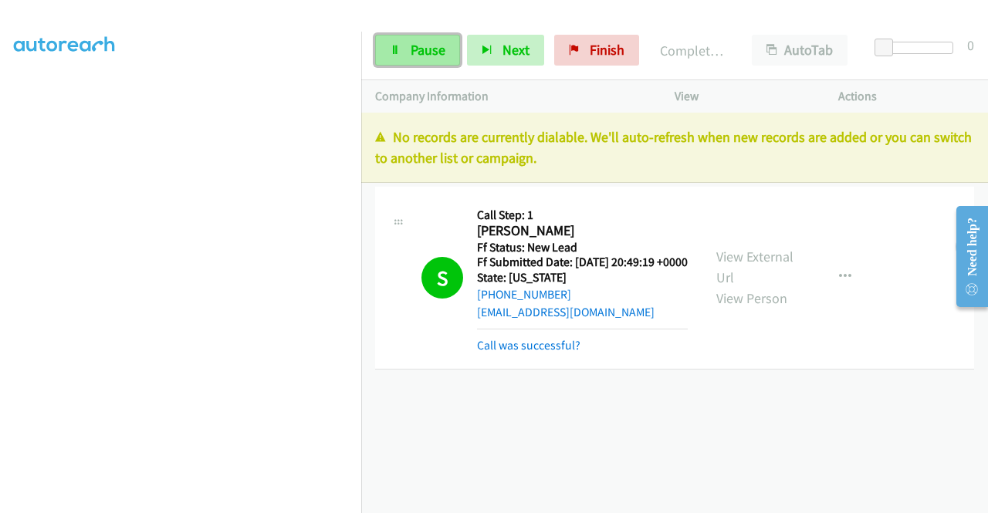
click at [434, 44] on span "Pause" at bounding box center [428, 50] width 35 height 18
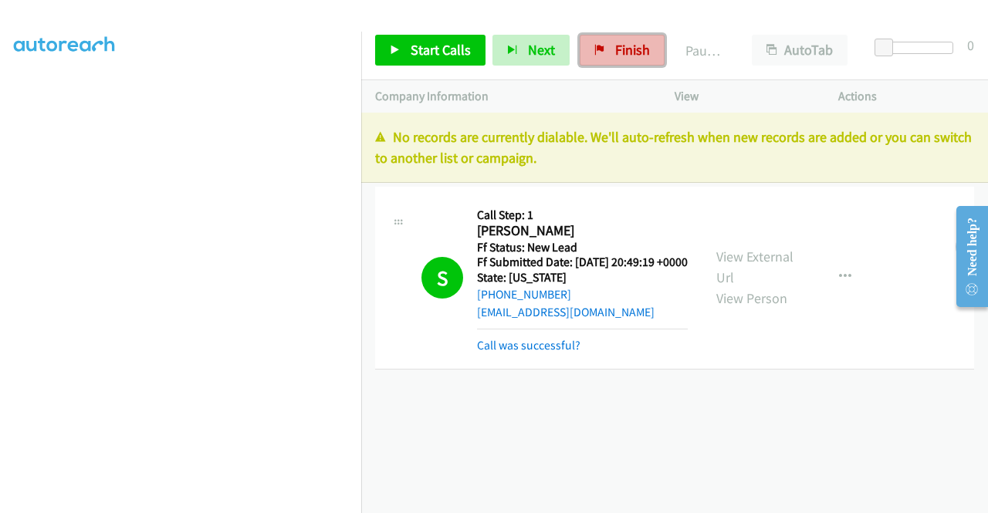
click at [615, 50] on span "Finish" at bounding box center [632, 50] width 35 height 18
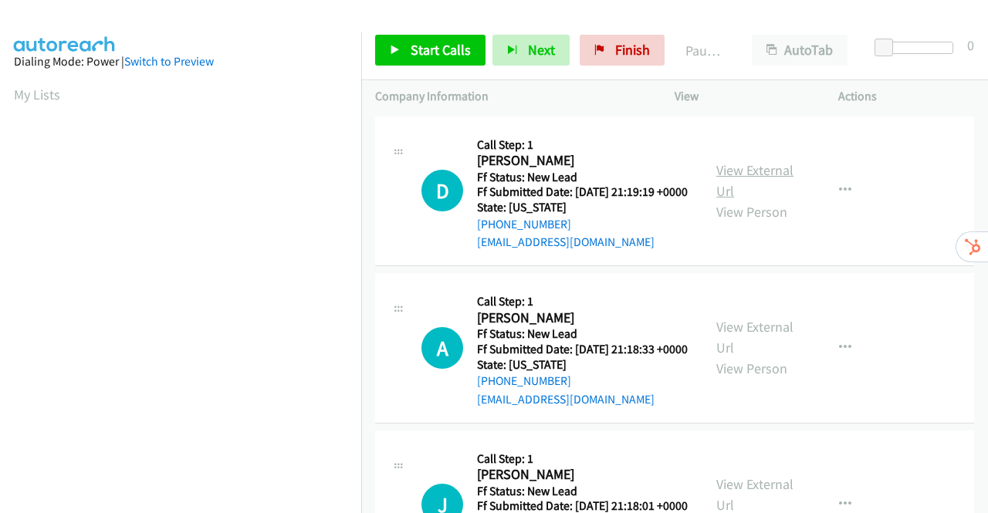
click at [746, 185] on link "View External Url" at bounding box center [754, 180] width 77 height 39
click at [753, 354] on link "View External Url" at bounding box center [754, 337] width 77 height 39
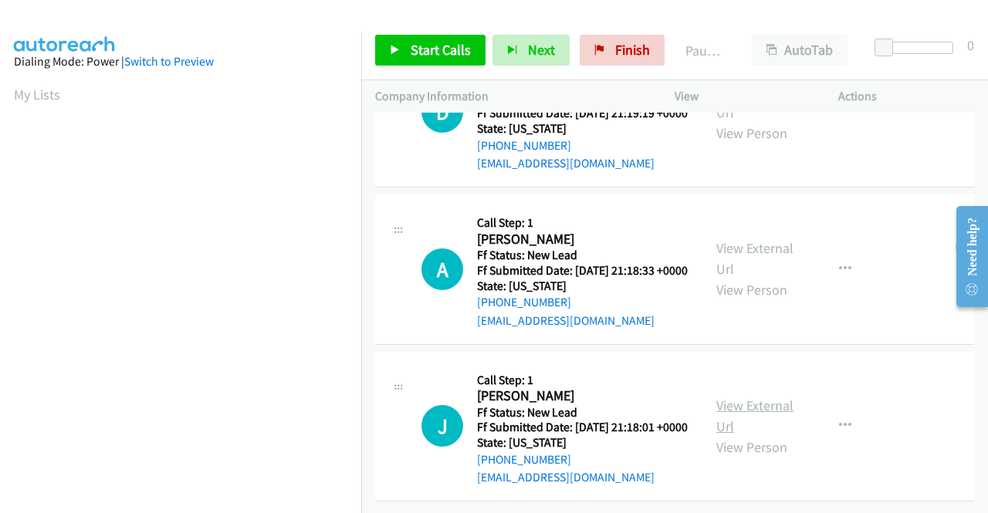
click at [756, 397] on link "View External Url" at bounding box center [754, 416] width 77 height 39
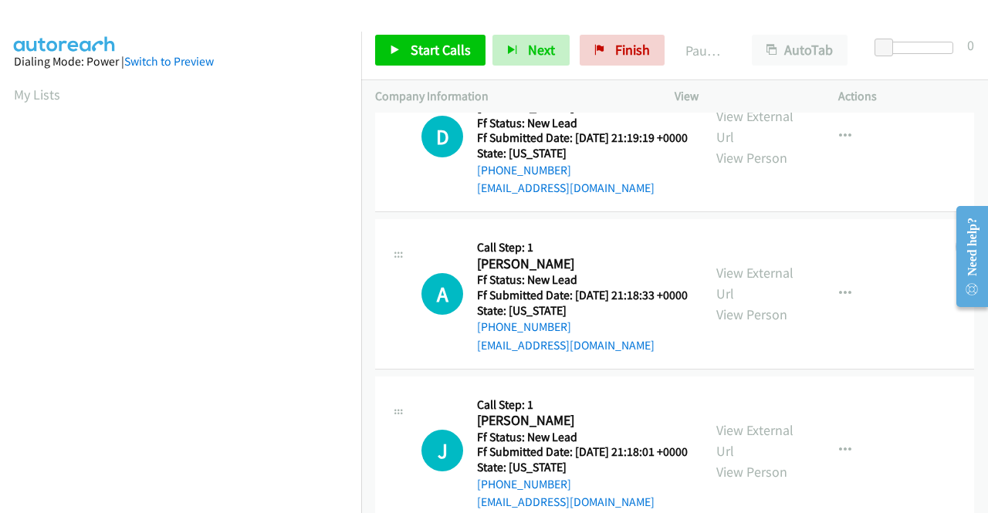
scroll to position [0, 0]
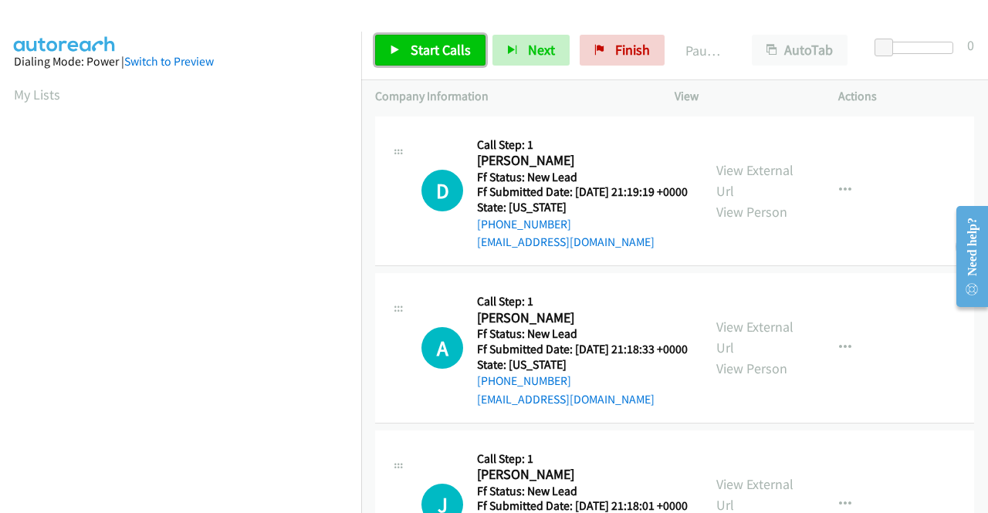
click at [437, 49] on span "Start Calls" at bounding box center [441, 50] width 60 height 18
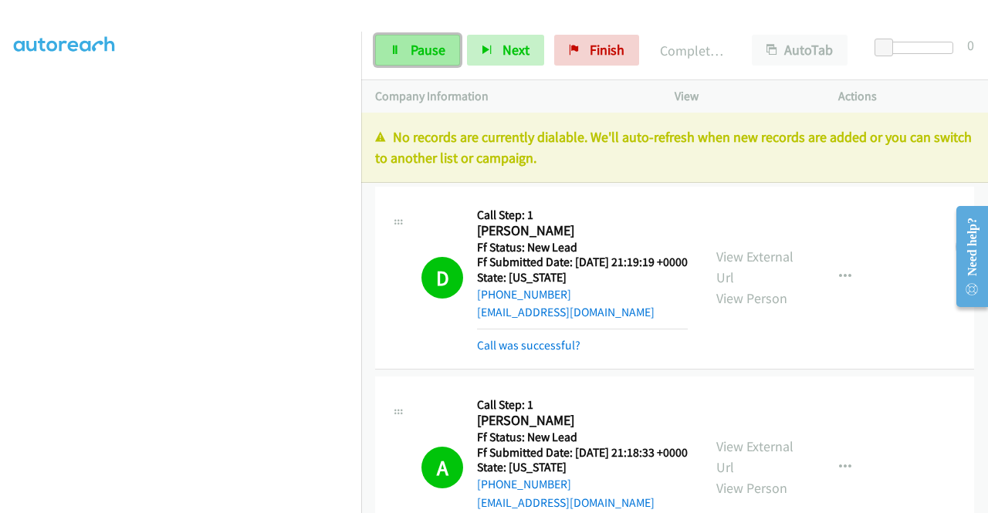
click at [412, 49] on span "Pause" at bounding box center [428, 50] width 35 height 18
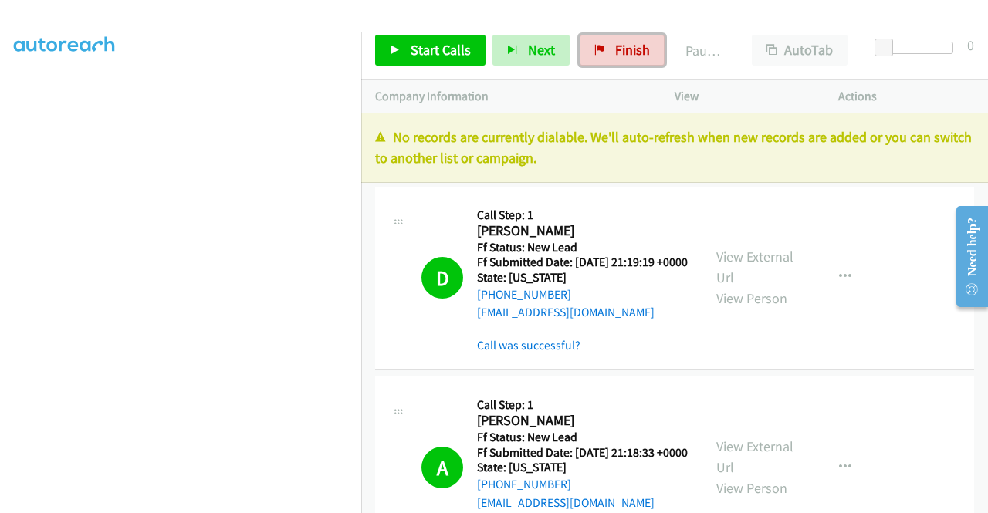
click at [620, 56] on span "Finish" at bounding box center [632, 50] width 35 height 18
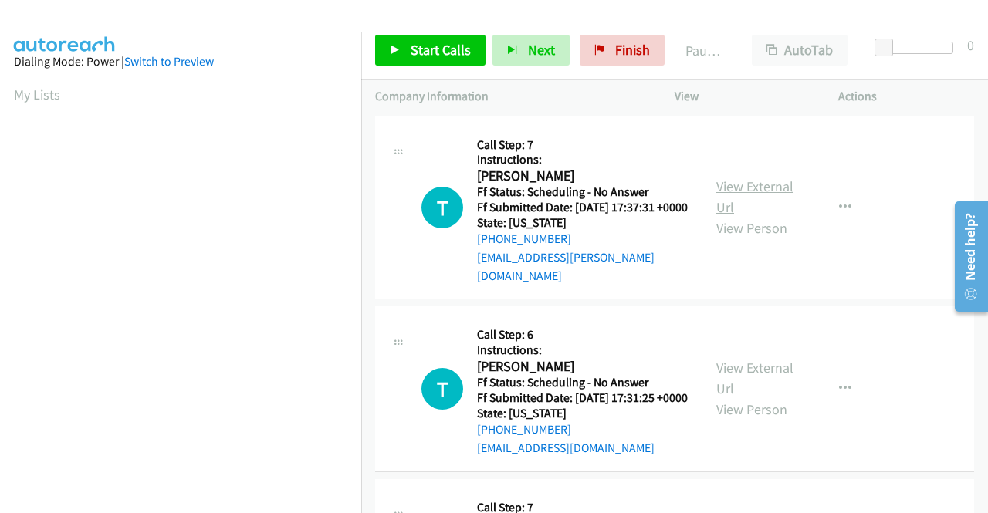
click at [738, 185] on link "View External Url" at bounding box center [754, 197] width 77 height 39
click at [742, 376] on link "View External Url" at bounding box center [754, 378] width 77 height 39
click at [439, 42] on span "Start Calls" at bounding box center [441, 50] width 60 height 18
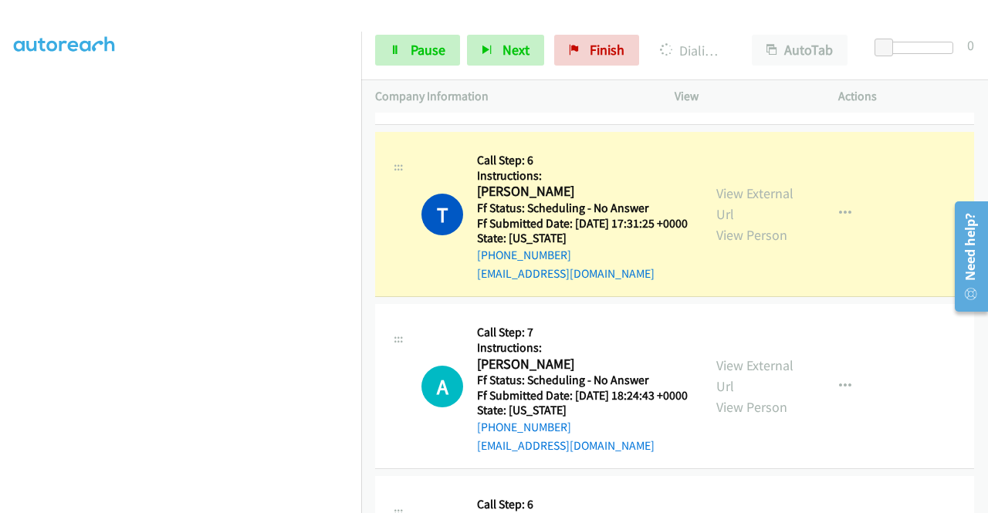
scroll to position [232, 0]
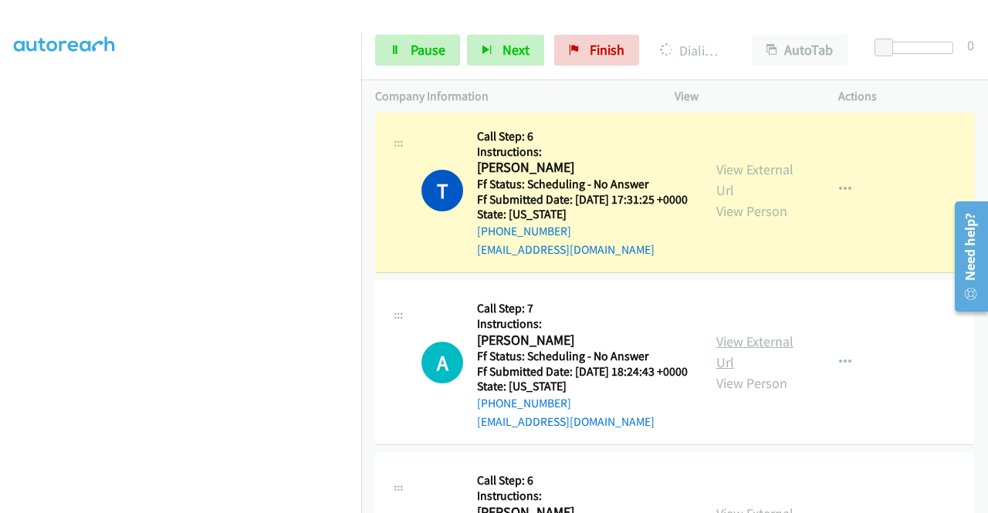
click at [747, 360] on link "View External Url" at bounding box center [754, 352] width 77 height 39
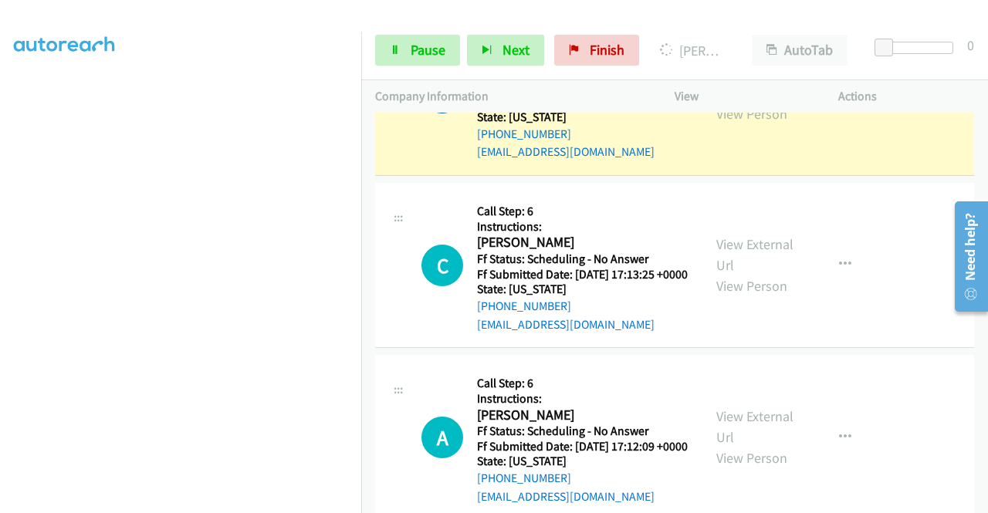
scroll to position [540, 0]
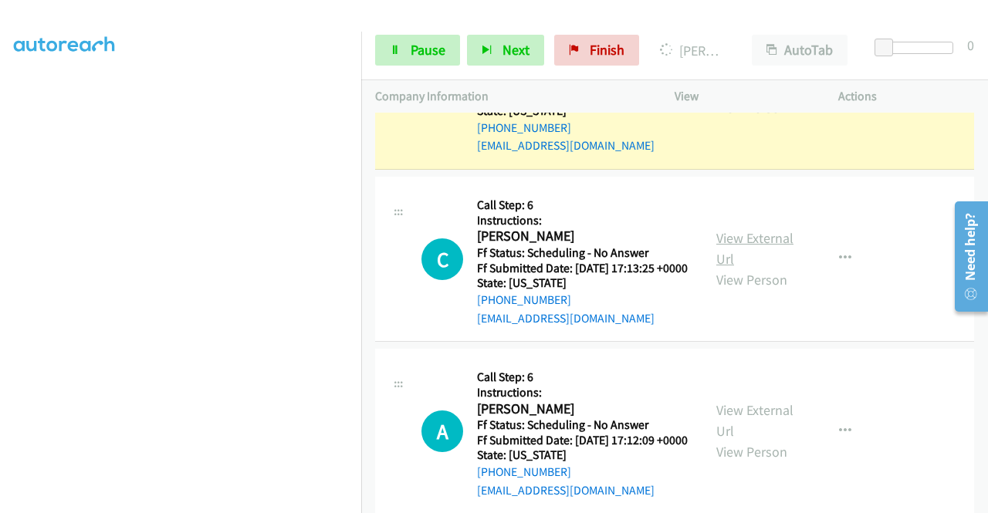
click at [760, 268] on link "View External Url" at bounding box center [754, 248] width 77 height 39
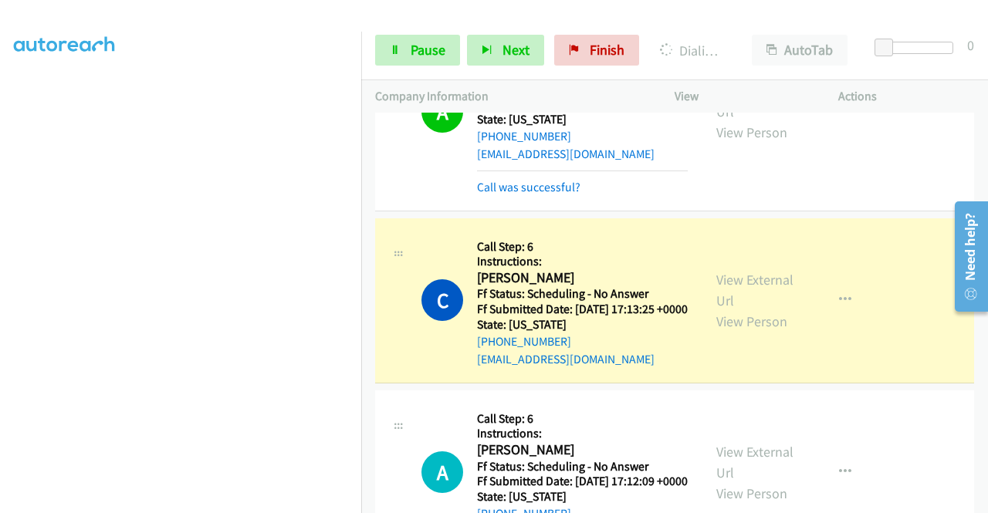
scroll to position [695, 0]
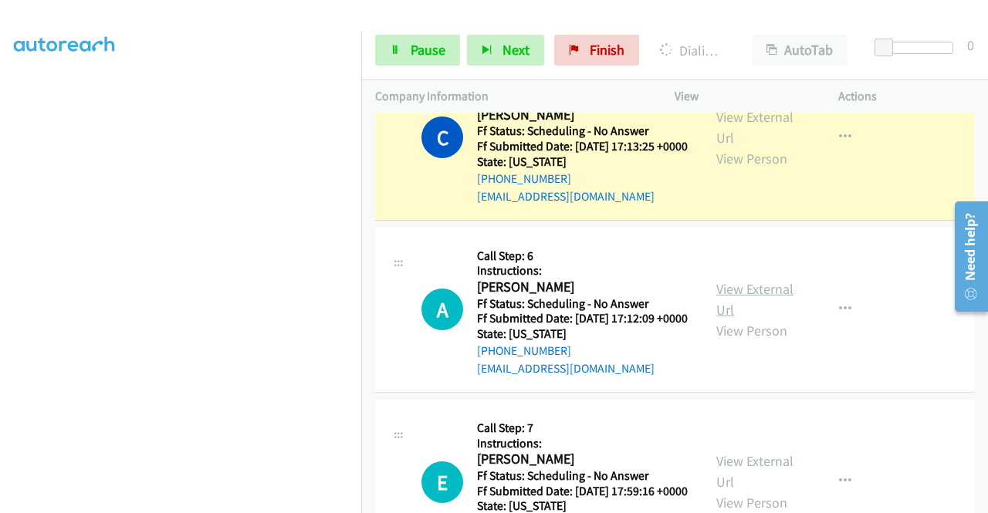
click at [757, 319] on link "View External Url" at bounding box center [754, 299] width 77 height 39
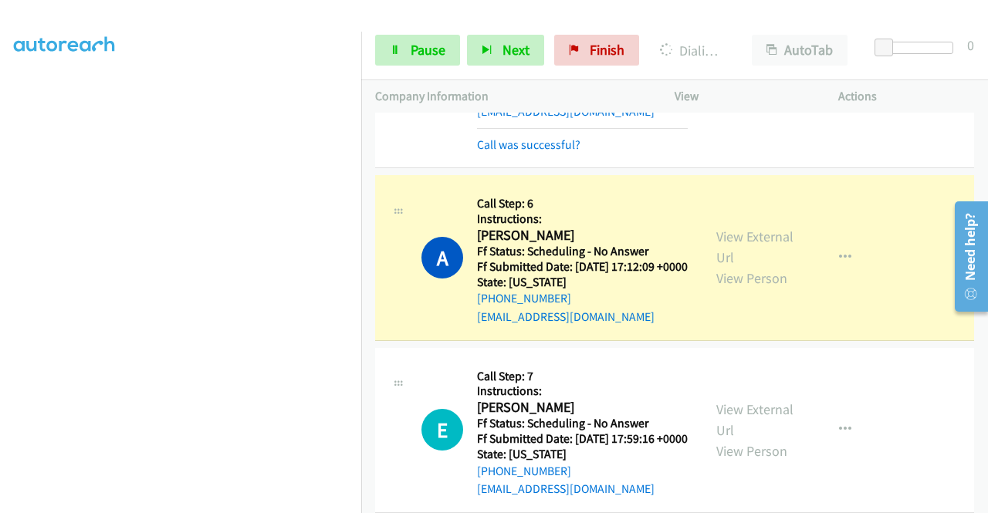
scroll to position [849, 0]
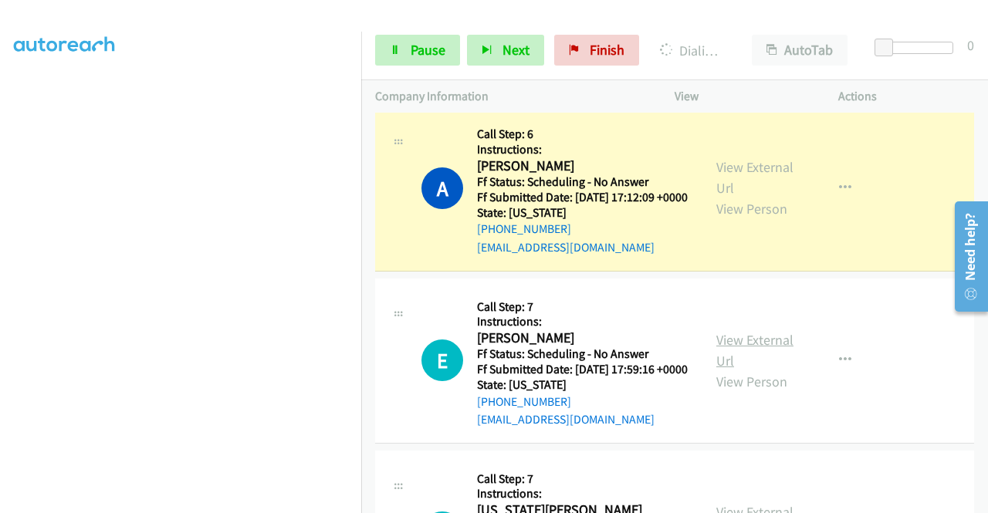
click at [758, 370] on link "View External Url" at bounding box center [754, 350] width 77 height 39
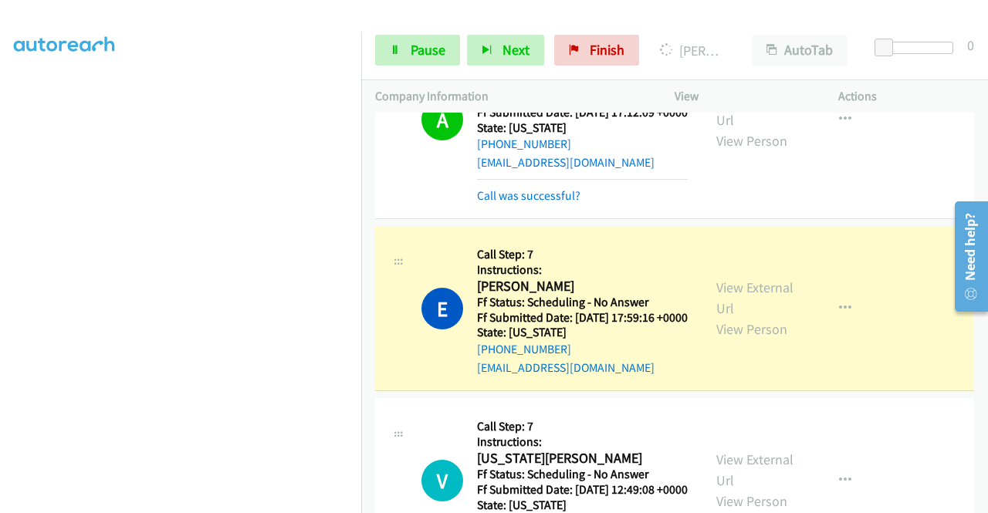
scroll to position [1004, 0]
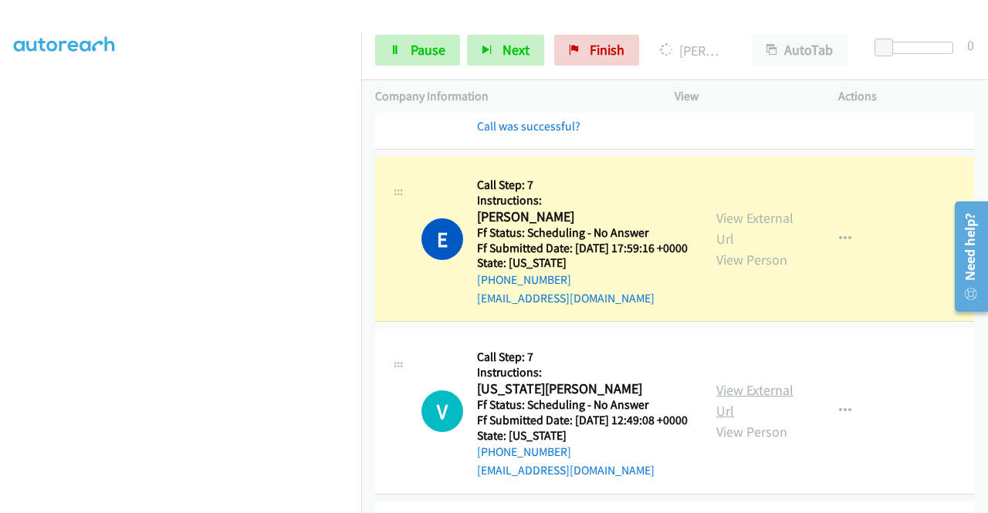
click at [761, 420] on link "View External Url" at bounding box center [754, 400] width 77 height 39
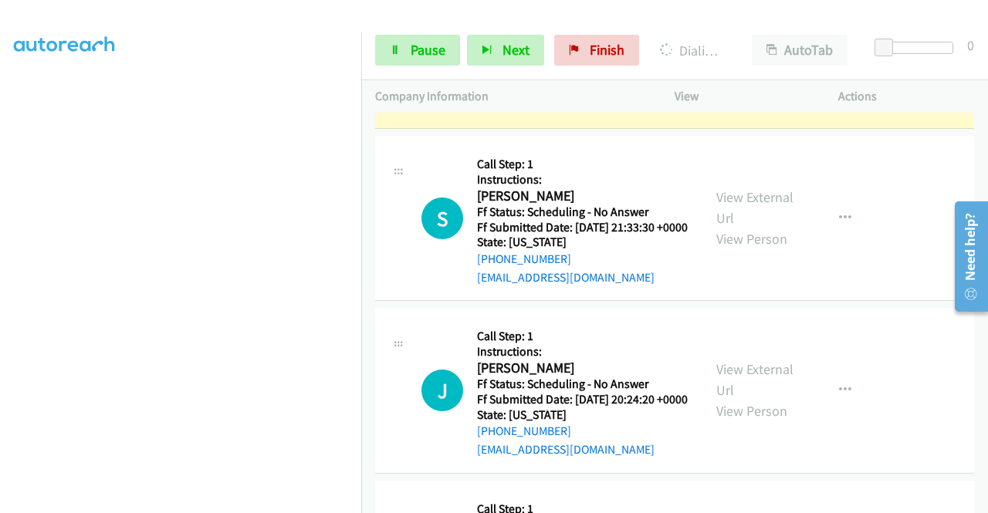
scroll to position [1467, 0]
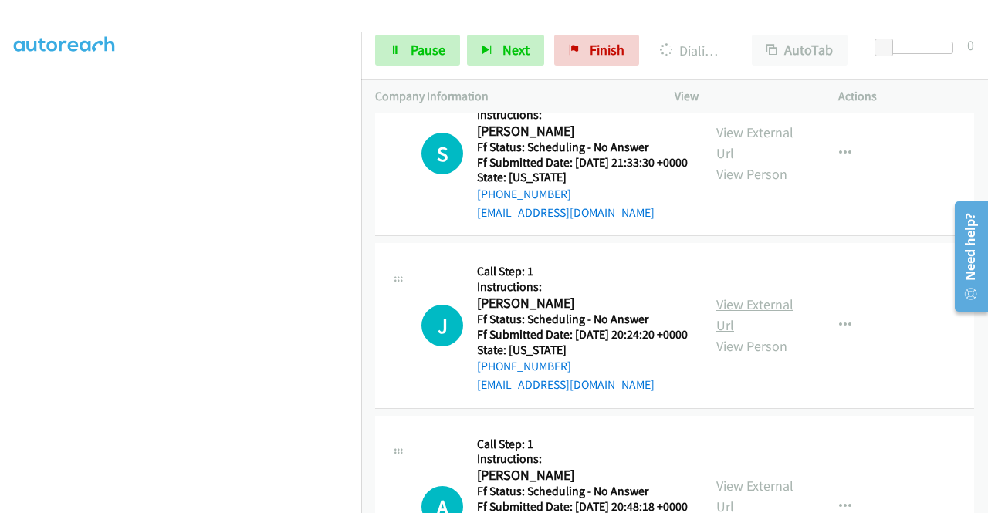
click at [762, 334] on link "View External Url" at bounding box center [754, 315] width 77 height 39
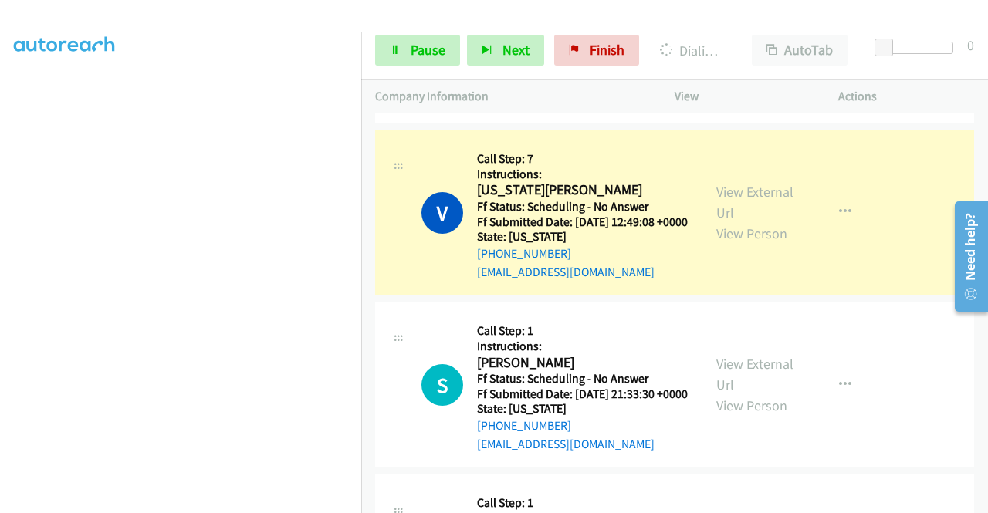
scroll to position [1312, 0]
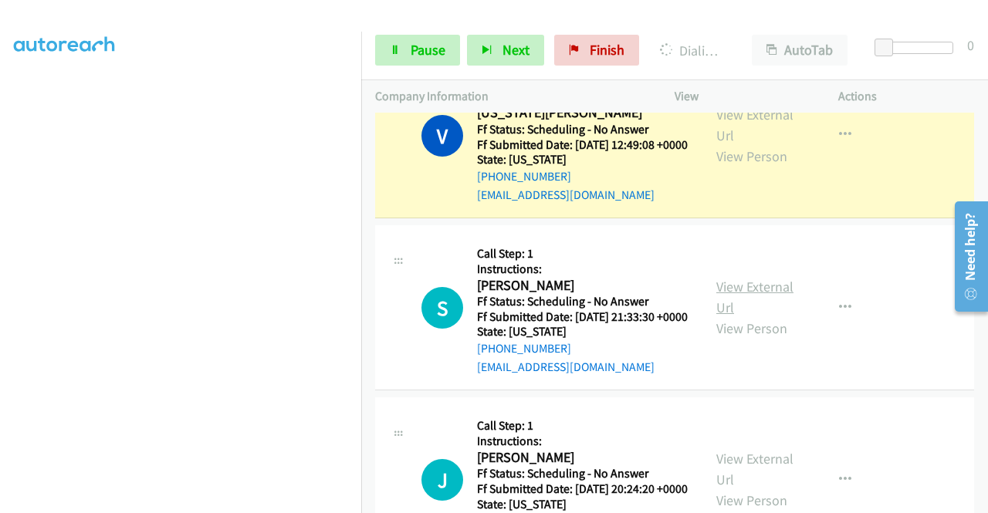
click at [764, 317] on link "View External Url" at bounding box center [754, 297] width 77 height 39
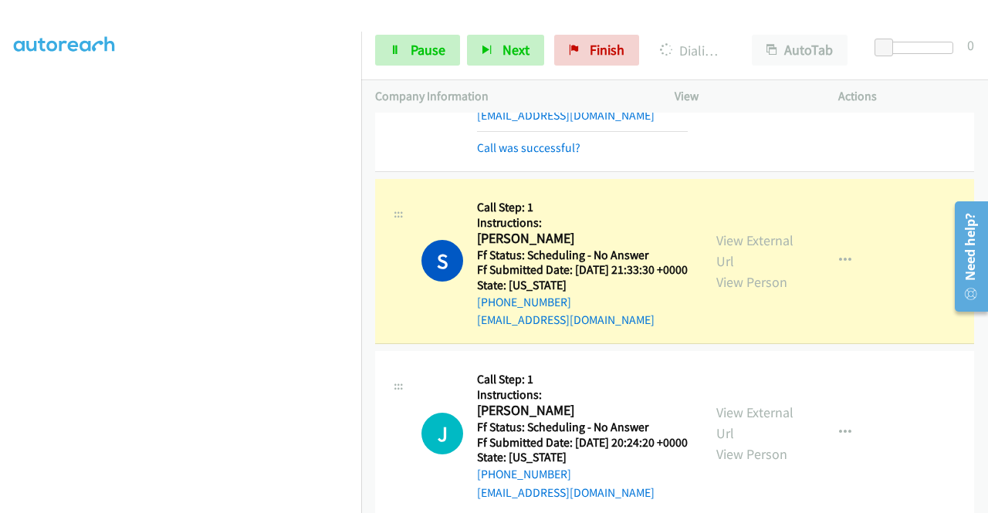
scroll to position [1544, 0]
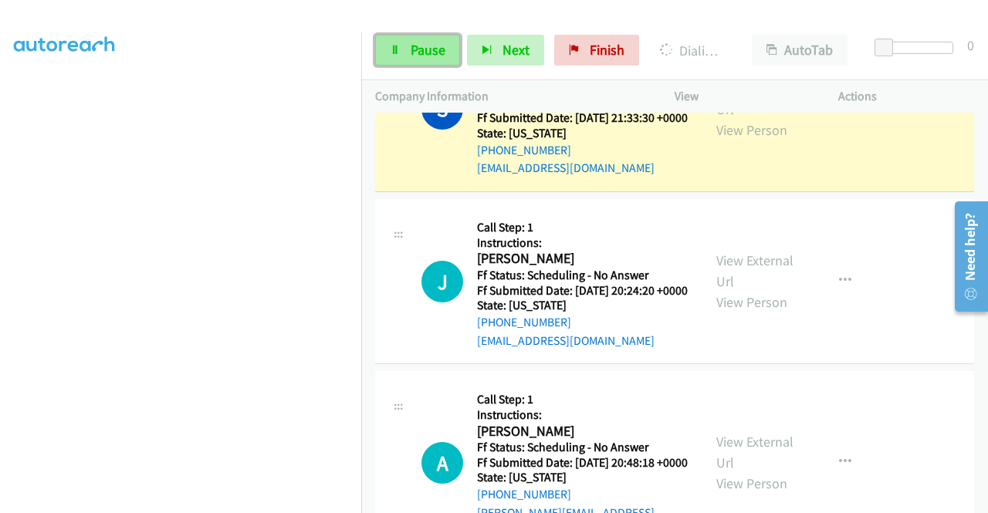
click at [415, 48] on span "Pause" at bounding box center [428, 50] width 35 height 18
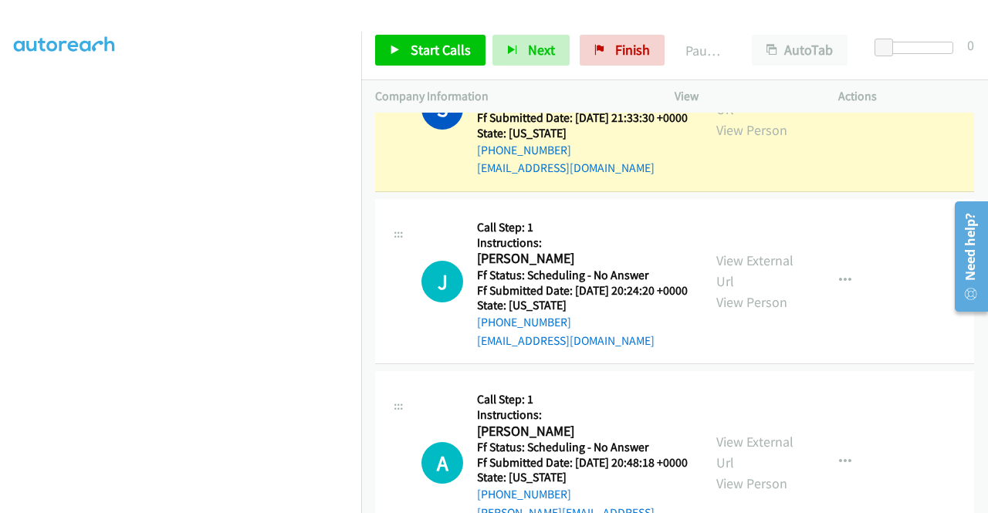
scroll to position [352, 0]
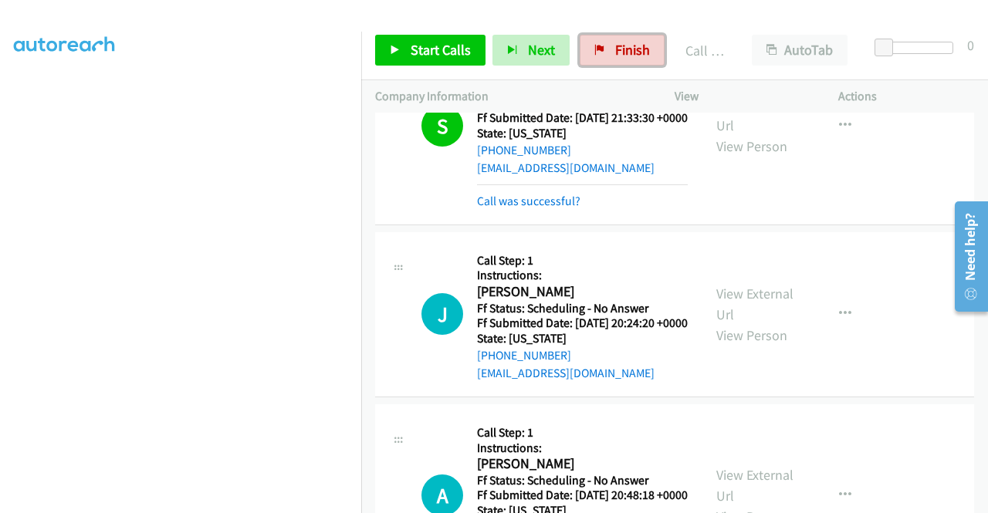
drag, startPoint x: 611, startPoint y: 50, endPoint x: 548, endPoint y: 80, distance: 69.8
click at [615, 50] on span "Finish" at bounding box center [632, 50] width 35 height 18
